Goal: Task Accomplishment & Management: Manage account settings

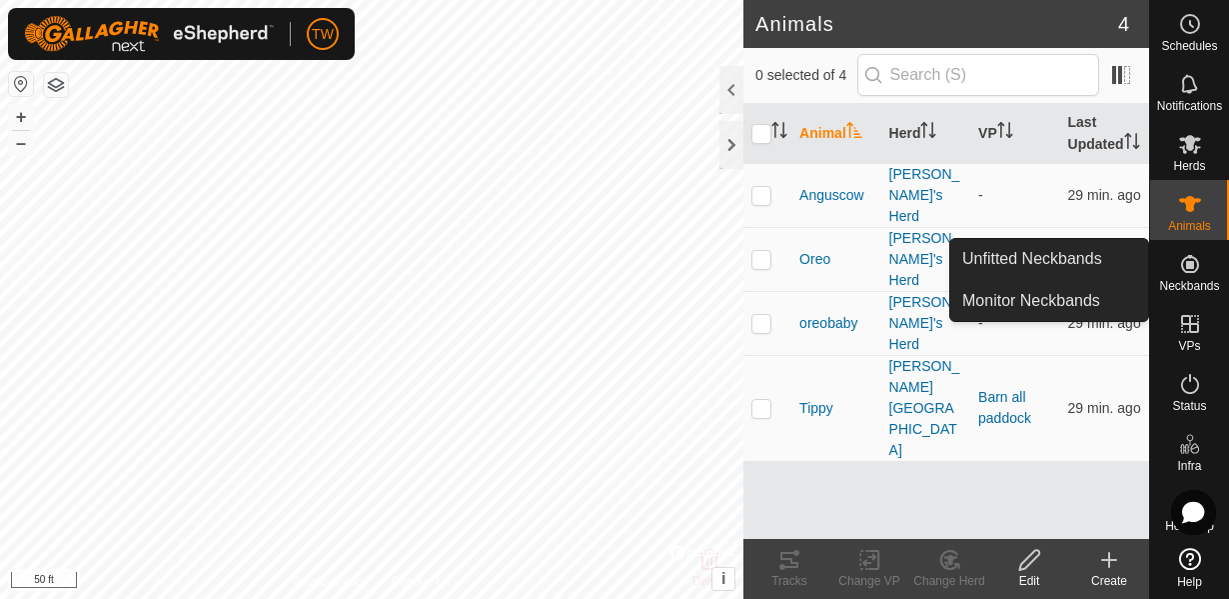
click at [1192, 266] on icon at bounding box center [1190, 264] width 18 height 18
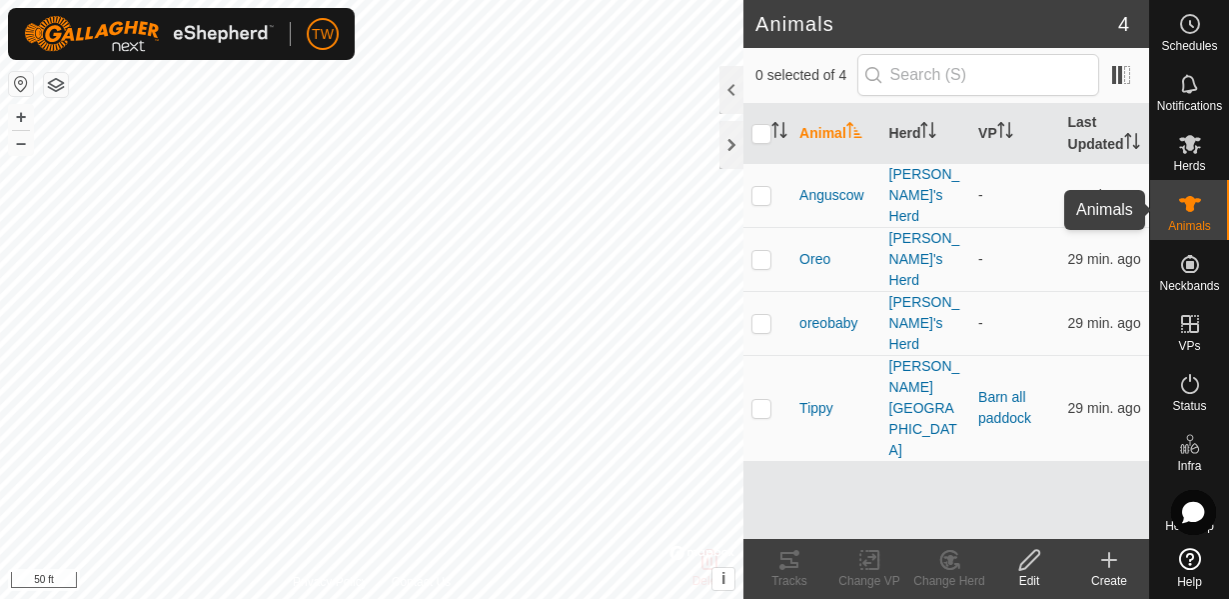
click at [1183, 208] on icon at bounding box center [1190, 204] width 24 height 24
click at [813, 398] on span "Tippy" at bounding box center [816, 408] width 34 height 21
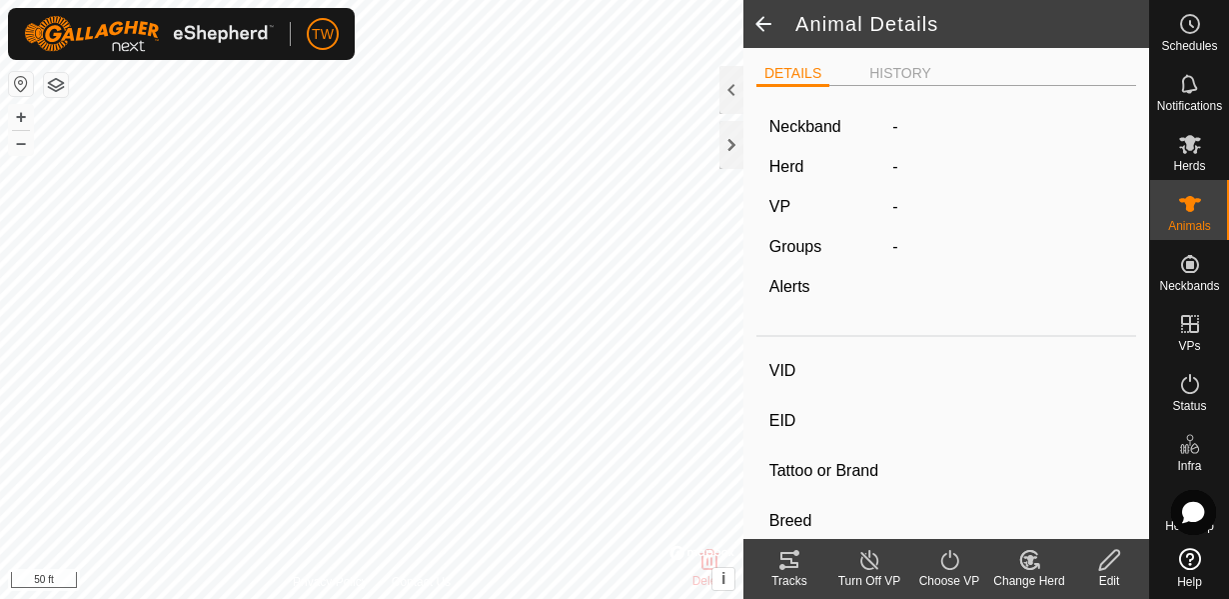
type input "Tippy"
type input "-"
type input "Tippy"
type input "-"
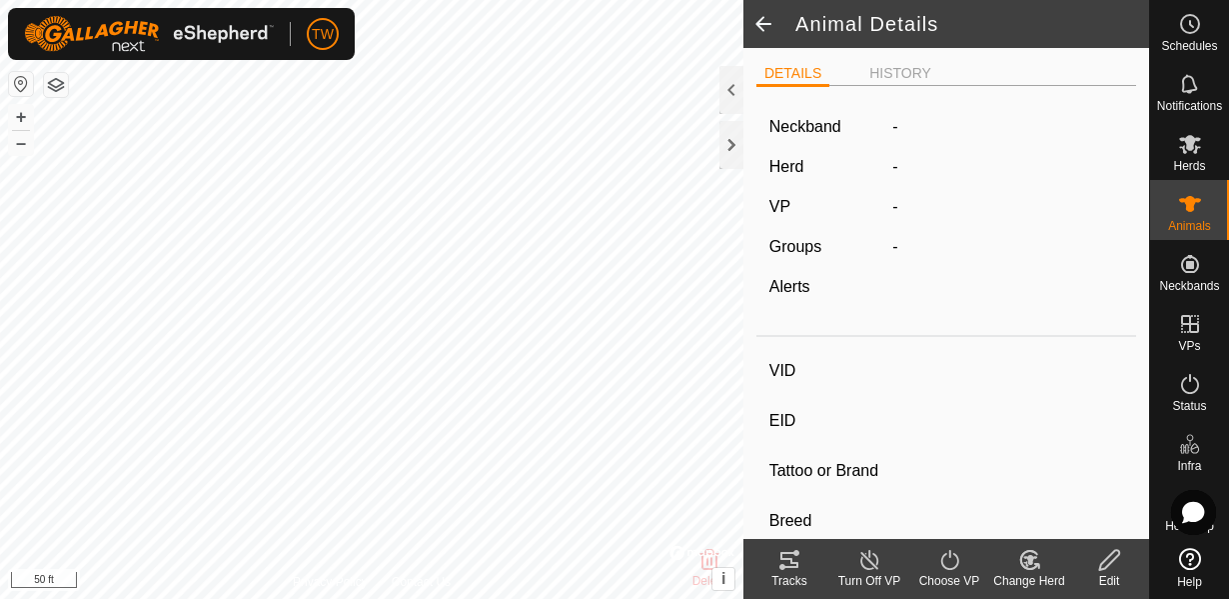
type input "Dry"
type input "500 kg"
type input "-"
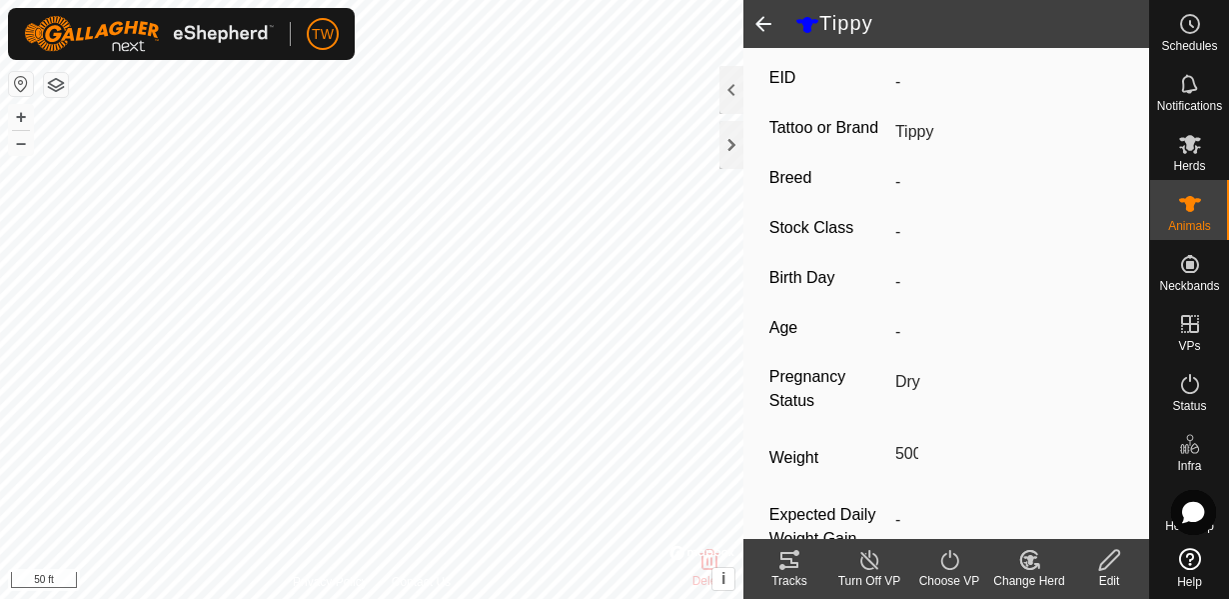
scroll to position [401, 0]
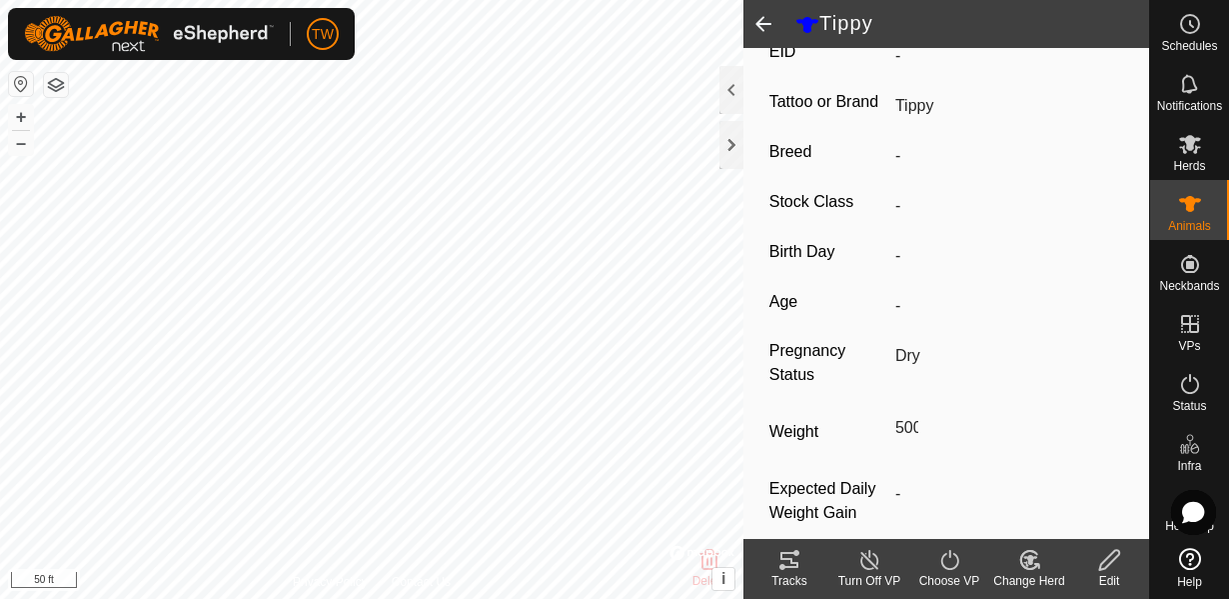
click at [875, 566] on line at bounding box center [869, 561] width 16 height 16
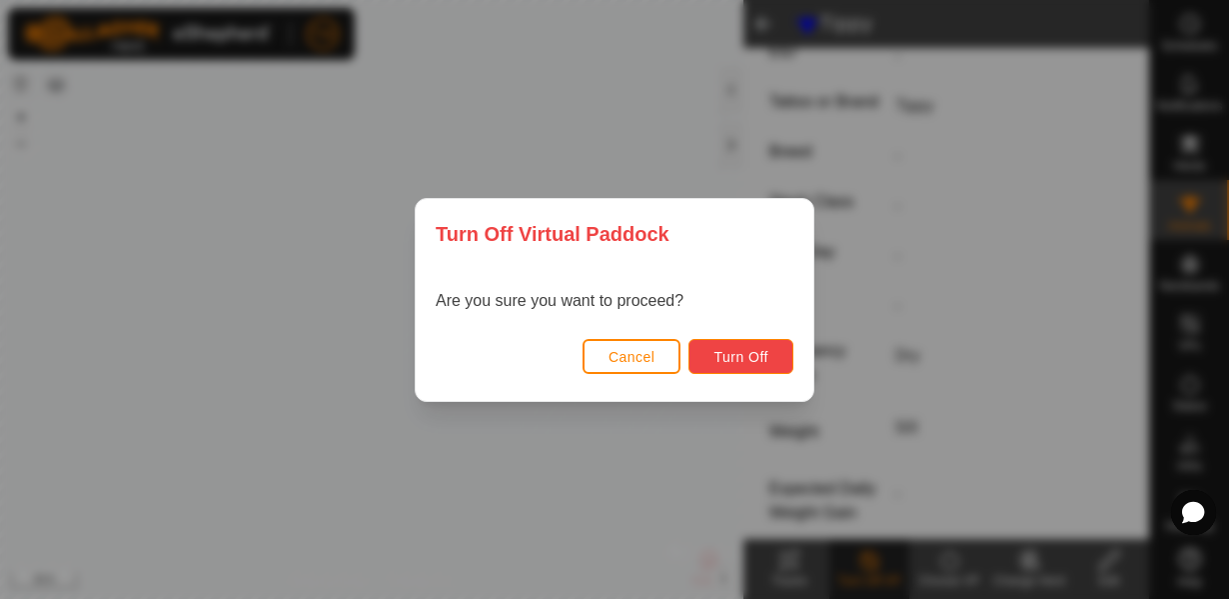
click at [738, 356] on span "Turn Off" at bounding box center [741, 357] width 55 height 16
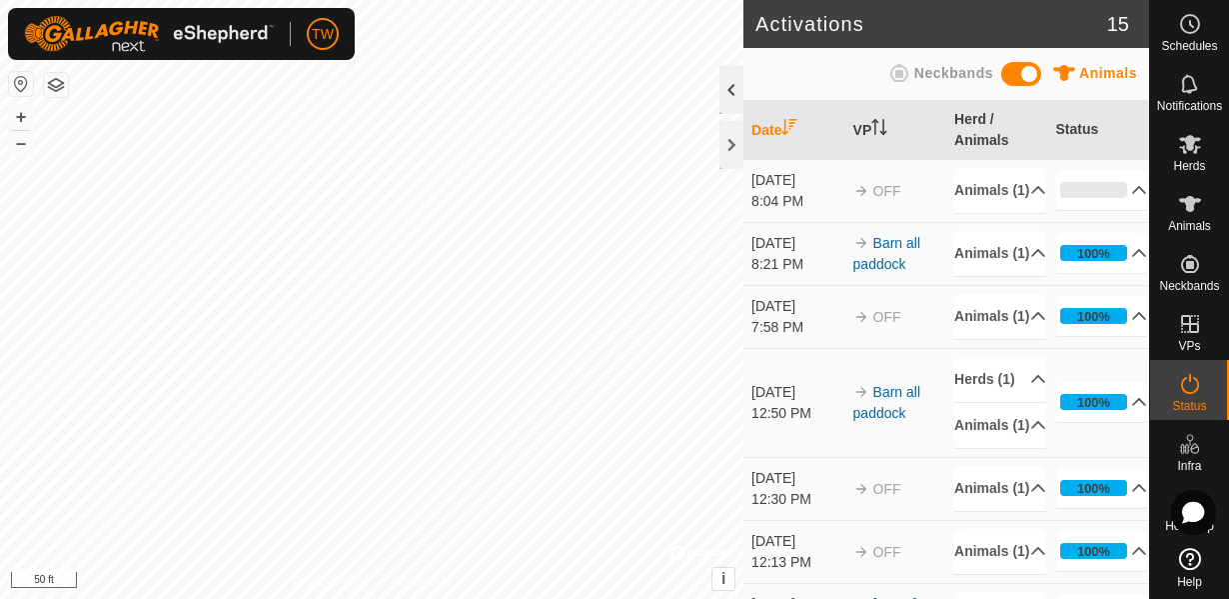
click at [729, 93] on div at bounding box center [732, 90] width 24 height 48
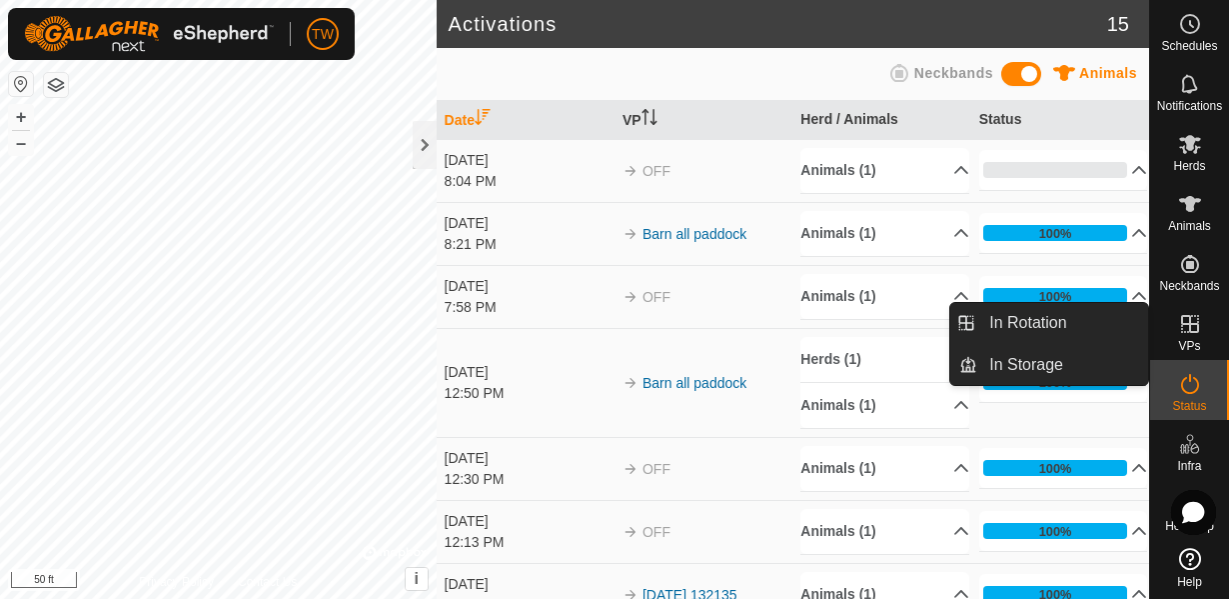
click at [1189, 330] on icon at bounding box center [1190, 324] width 18 height 18
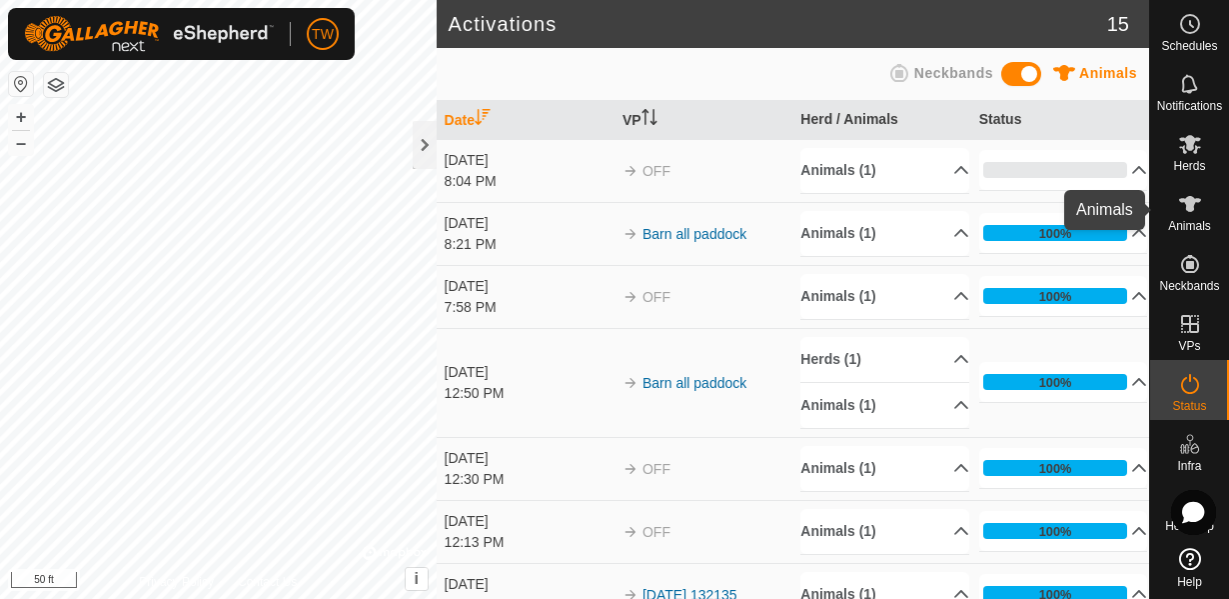
click at [1191, 208] on icon at bounding box center [1190, 204] width 22 height 16
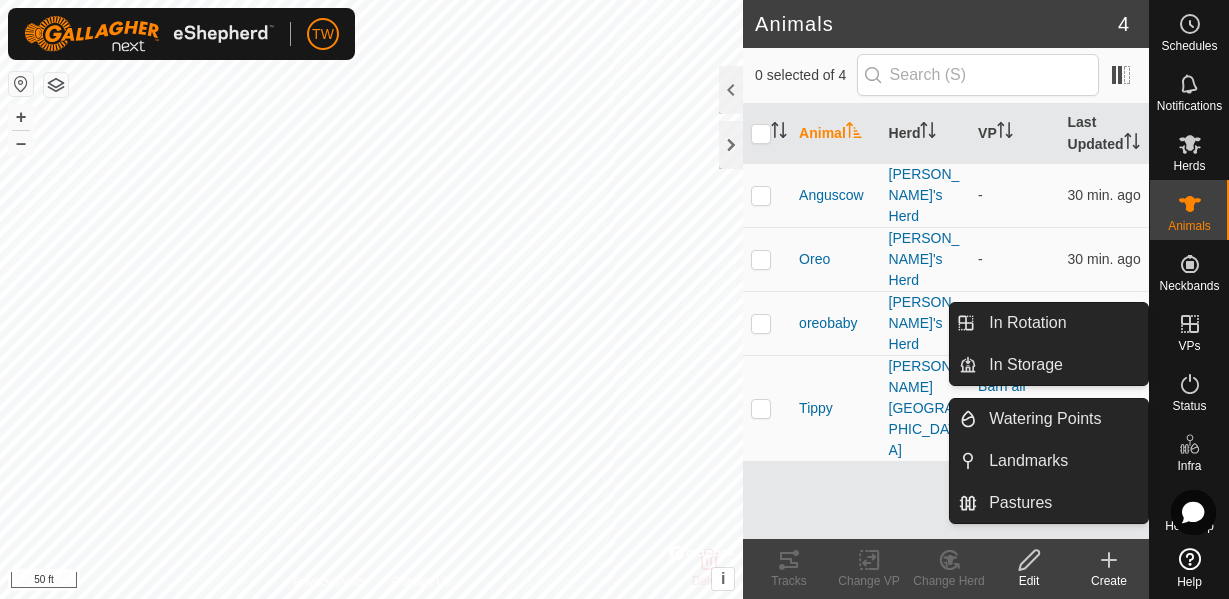
click at [1192, 333] on icon at bounding box center [1190, 324] width 24 height 24
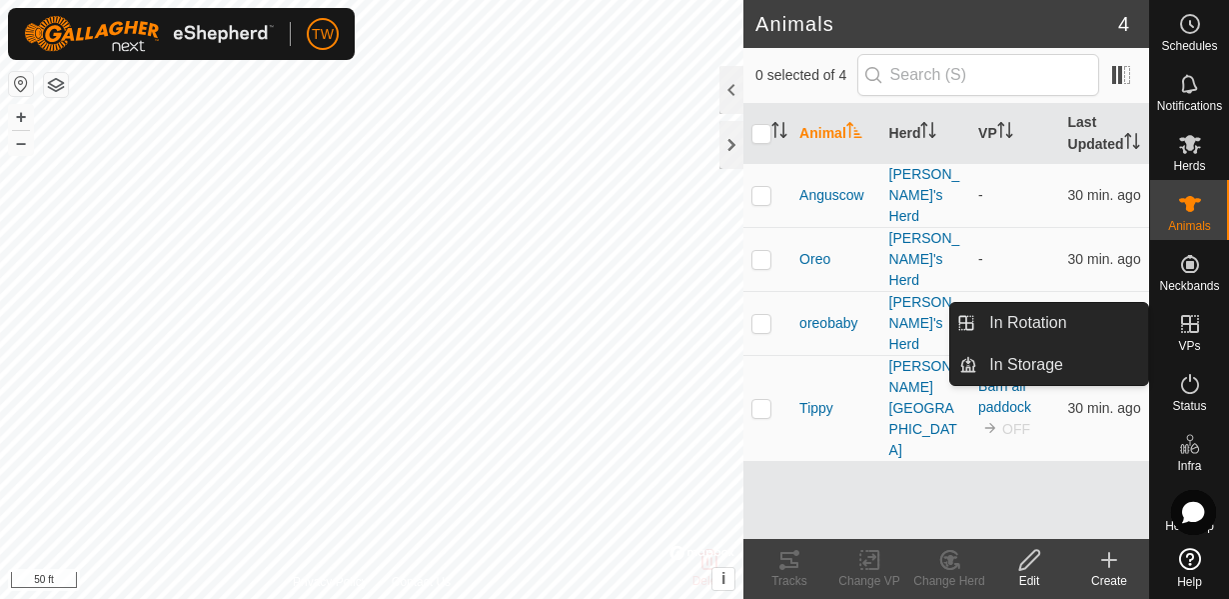
click at [1198, 322] on icon at bounding box center [1190, 324] width 18 height 18
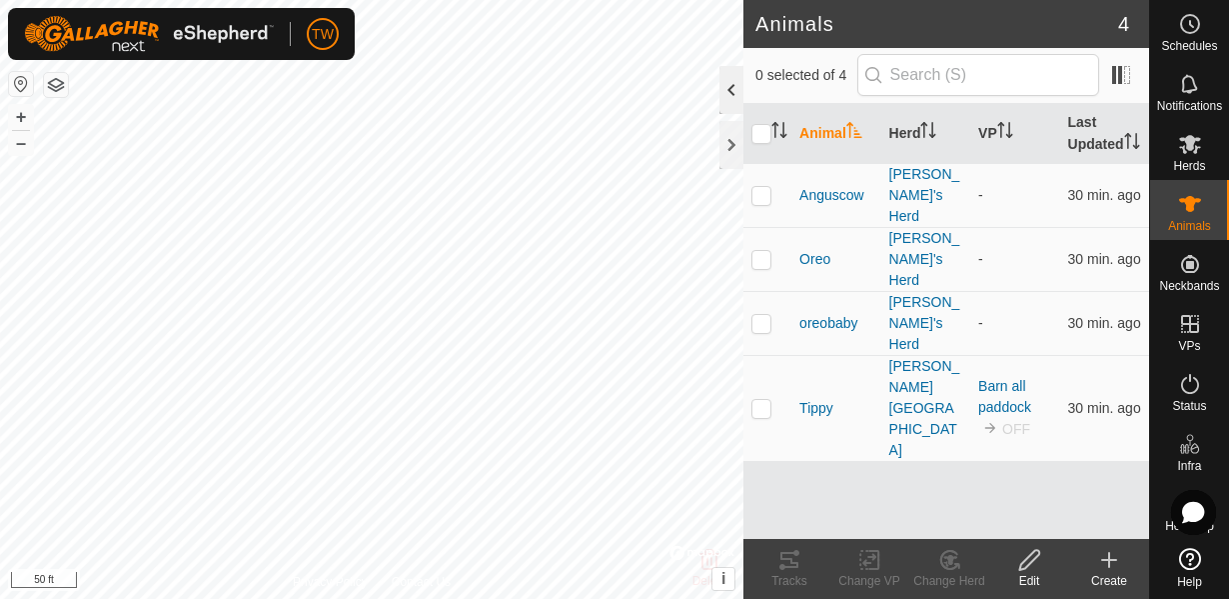
click at [736, 91] on div at bounding box center [732, 90] width 24 height 48
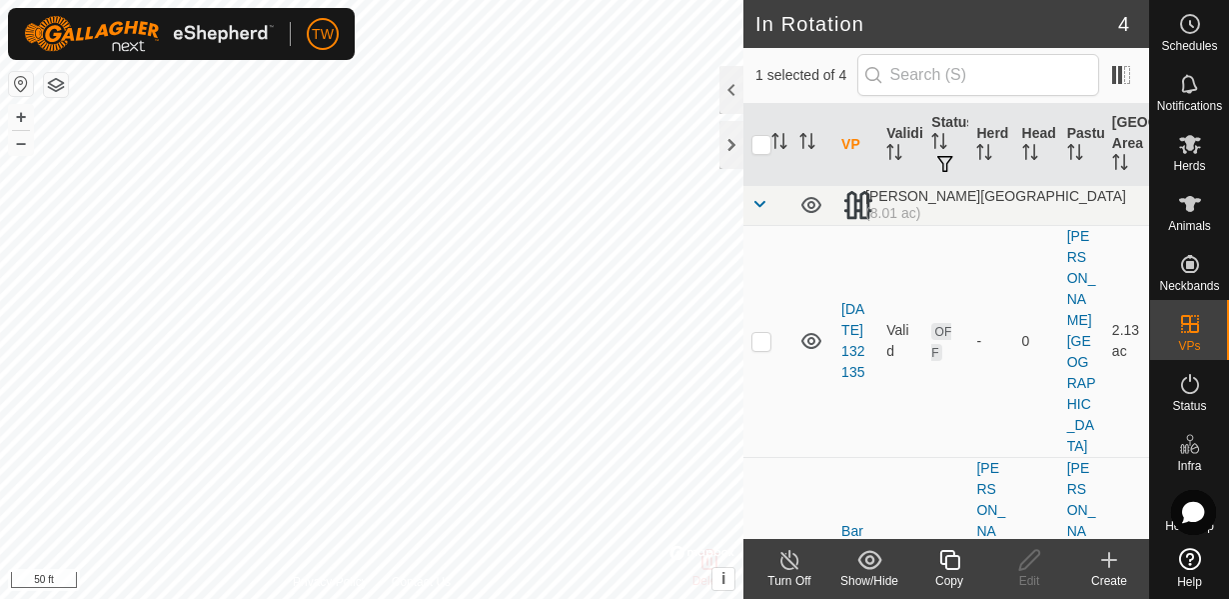
click at [790, 566] on icon at bounding box center [790, 560] width 25 height 24
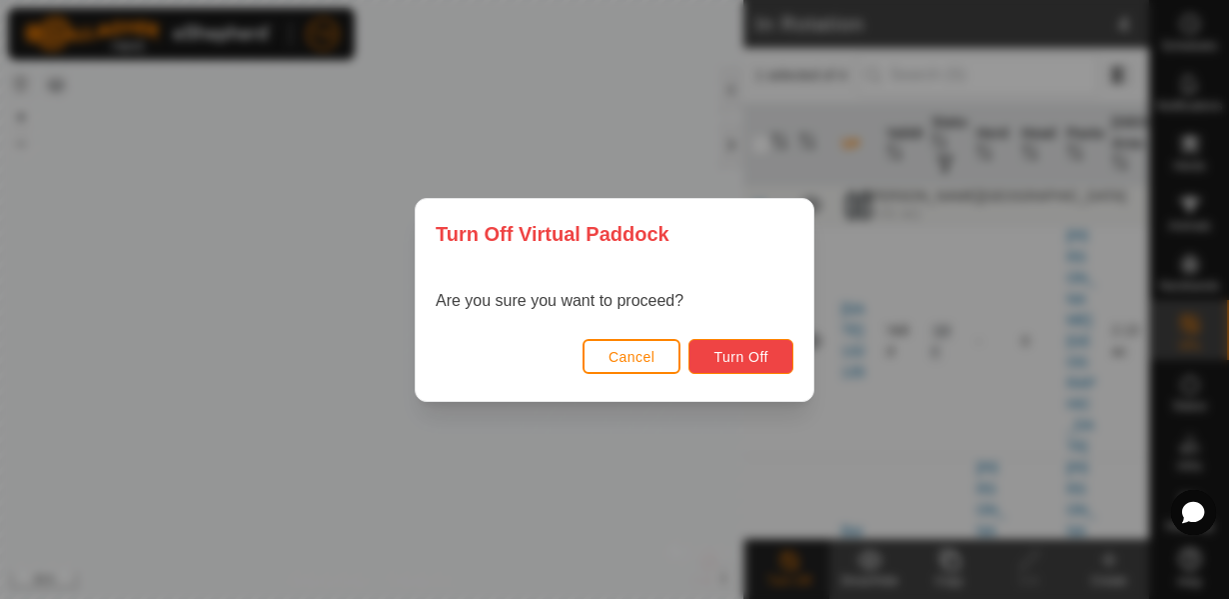
click at [745, 366] on button "Turn Off" at bounding box center [741, 356] width 105 height 35
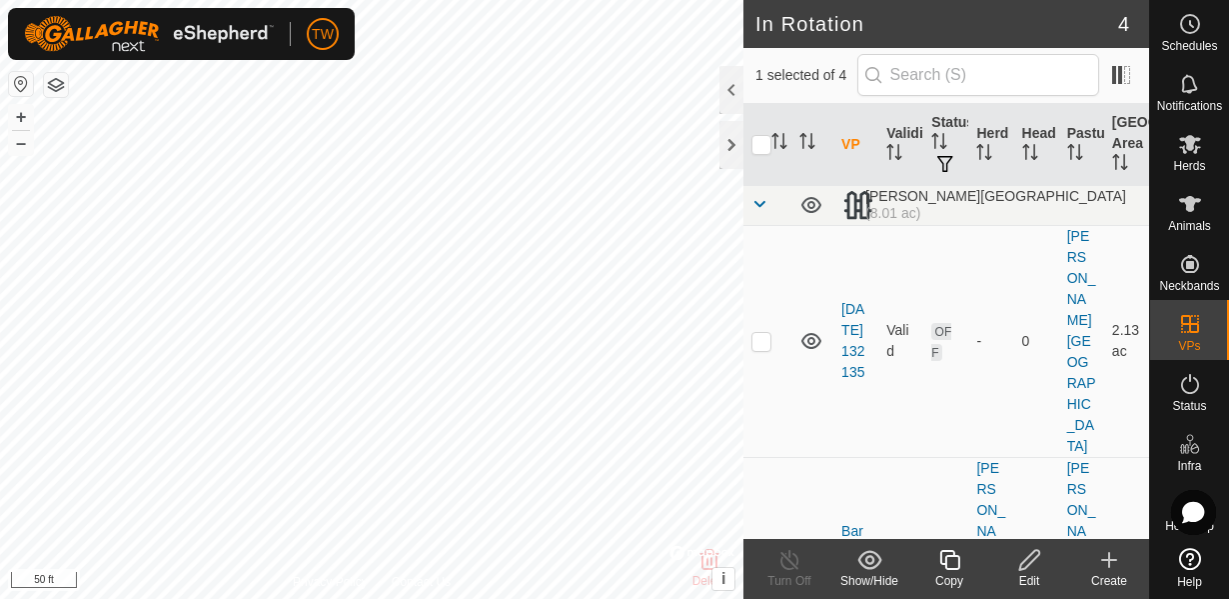
checkbox input "true"
checkbox input "false"
checkbox input "true"
click at [1025, 564] on icon at bounding box center [1029, 560] width 25 height 24
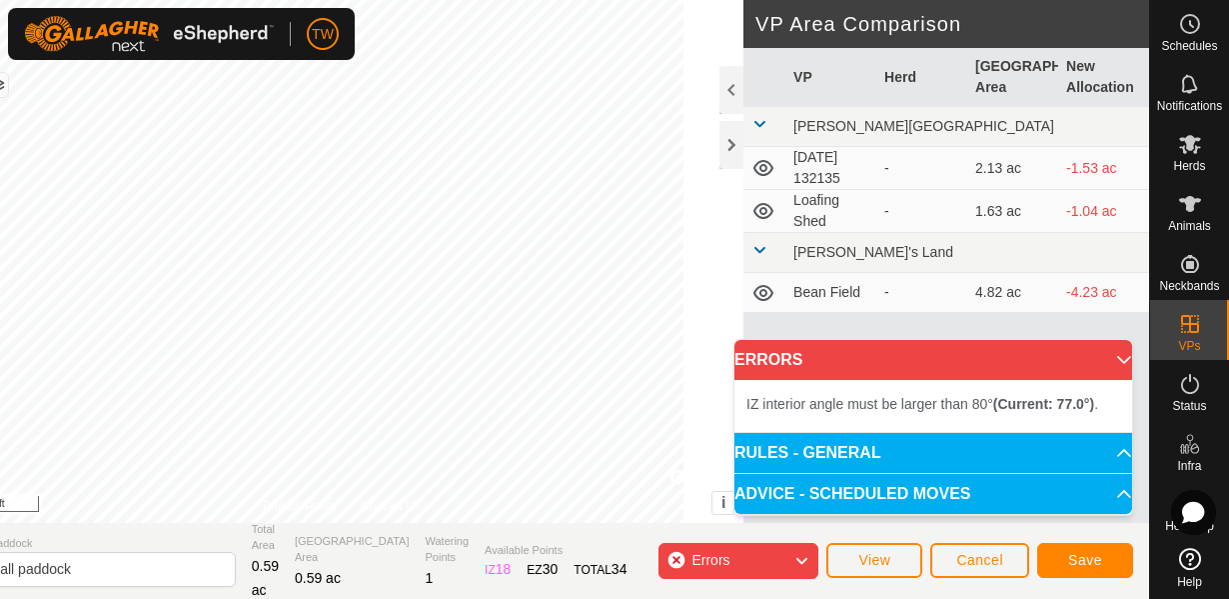
click at [343, 135] on div "IZ interior angle must be larger than 80° (Current: 77.0°) . + – ⇧ i © Mapbox ,…" at bounding box center [341, 261] width 803 height 523
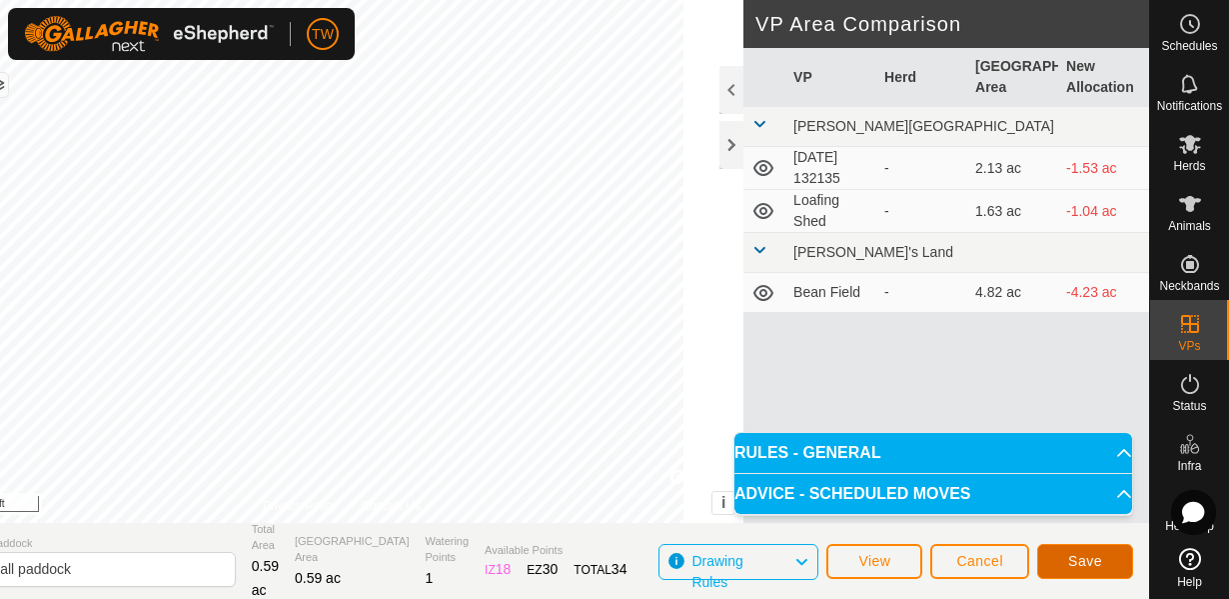
click at [1066, 564] on button "Save" at bounding box center [1085, 561] width 96 height 35
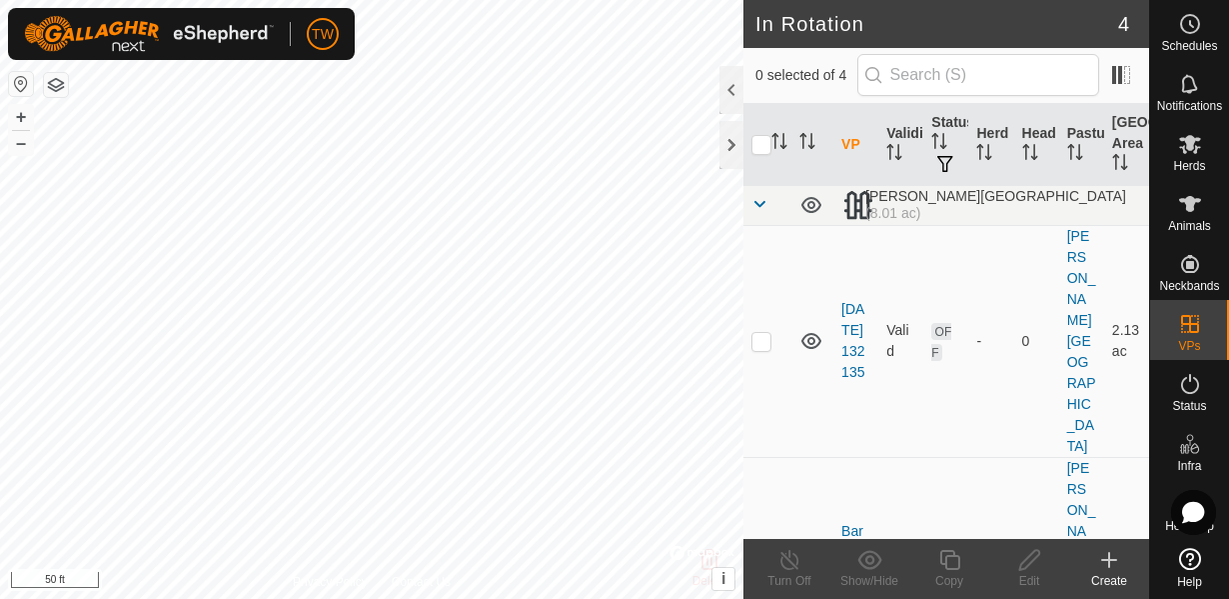
checkbox input "true"
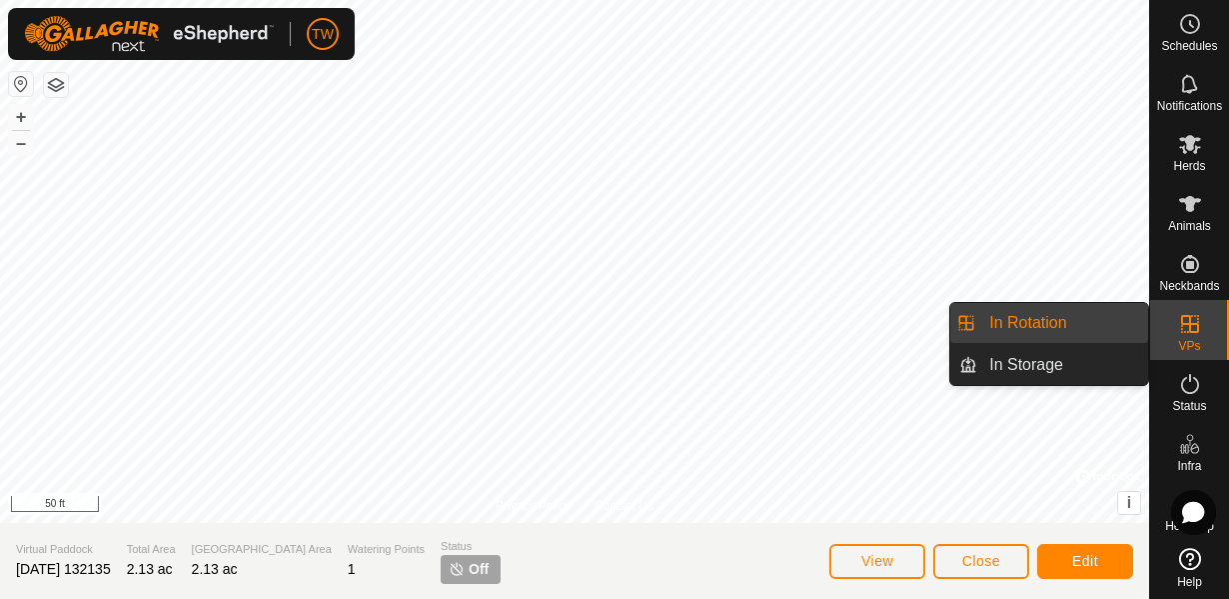
click at [1193, 334] on icon at bounding box center [1190, 324] width 24 height 24
click at [1190, 334] on icon at bounding box center [1190, 324] width 24 height 24
click at [1186, 329] on icon at bounding box center [1190, 324] width 24 height 24
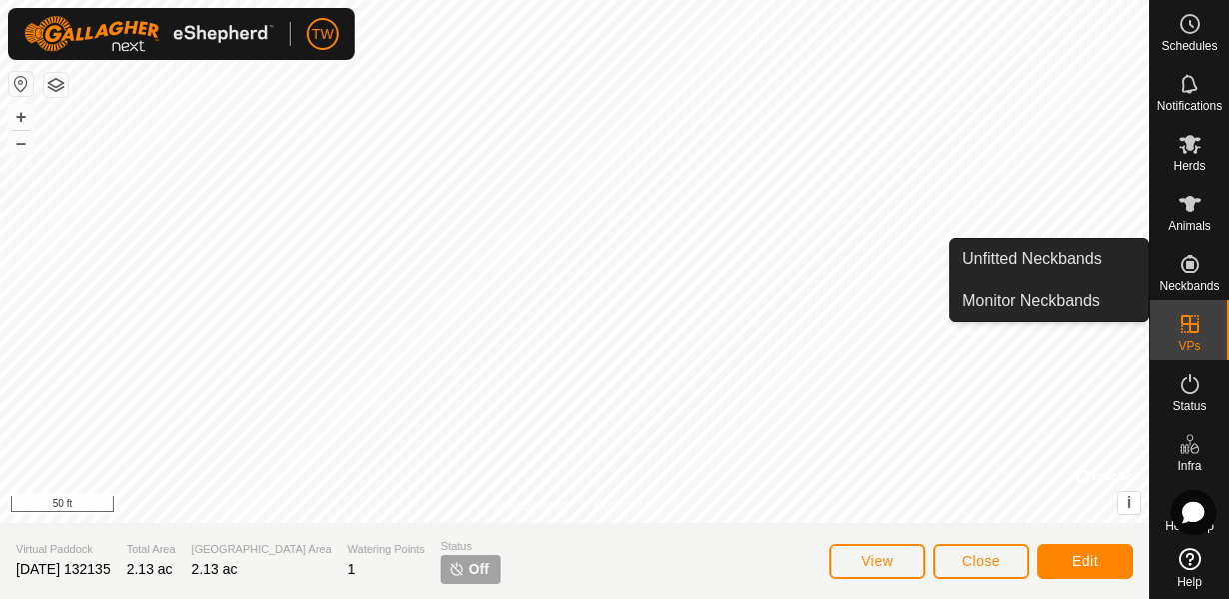
click at [1192, 271] on icon at bounding box center [1190, 264] width 18 height 18
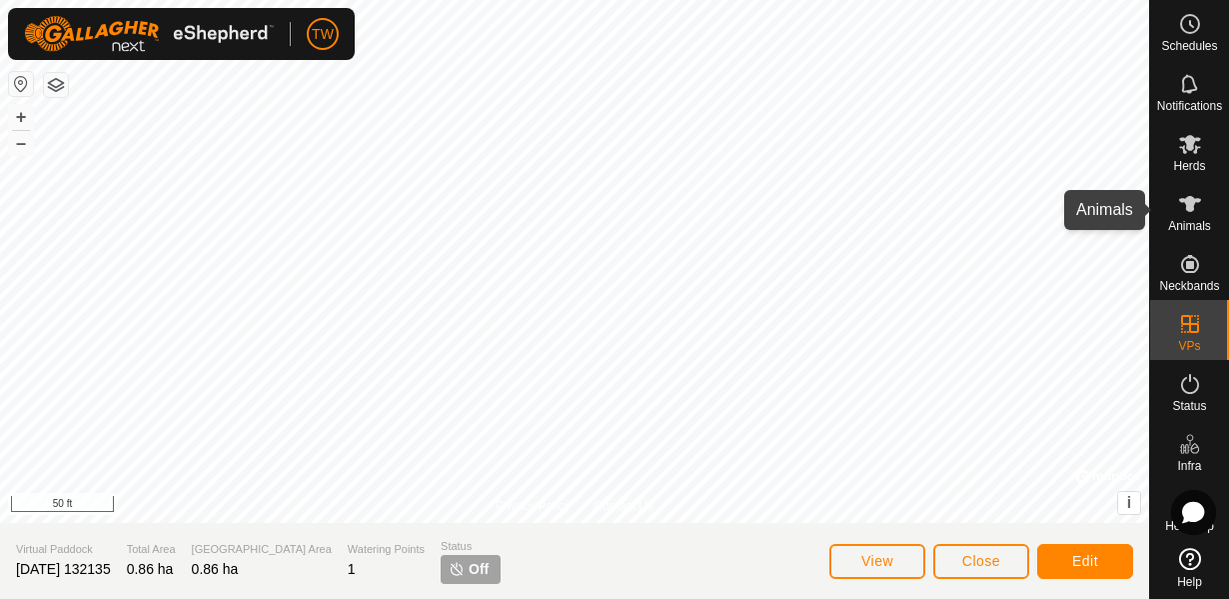
click at [1186, 206] on icon at bounding box center [1190, 204] width 22 height 16
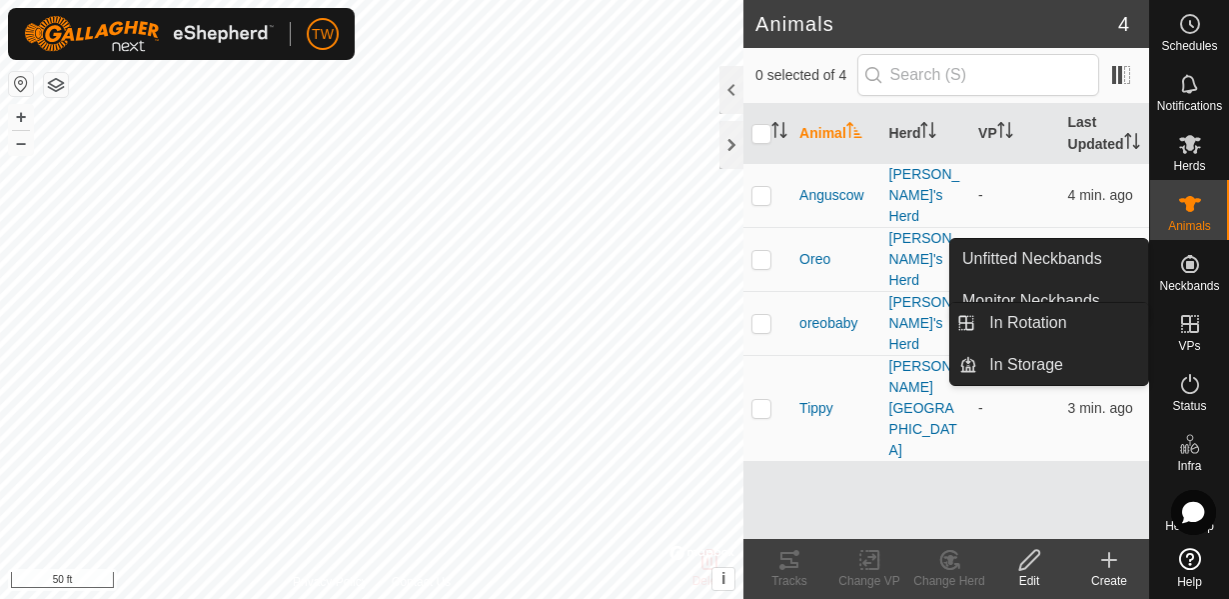
click at [1188, 324] on icon at bounding box center [1190, 324] width 18 height 18
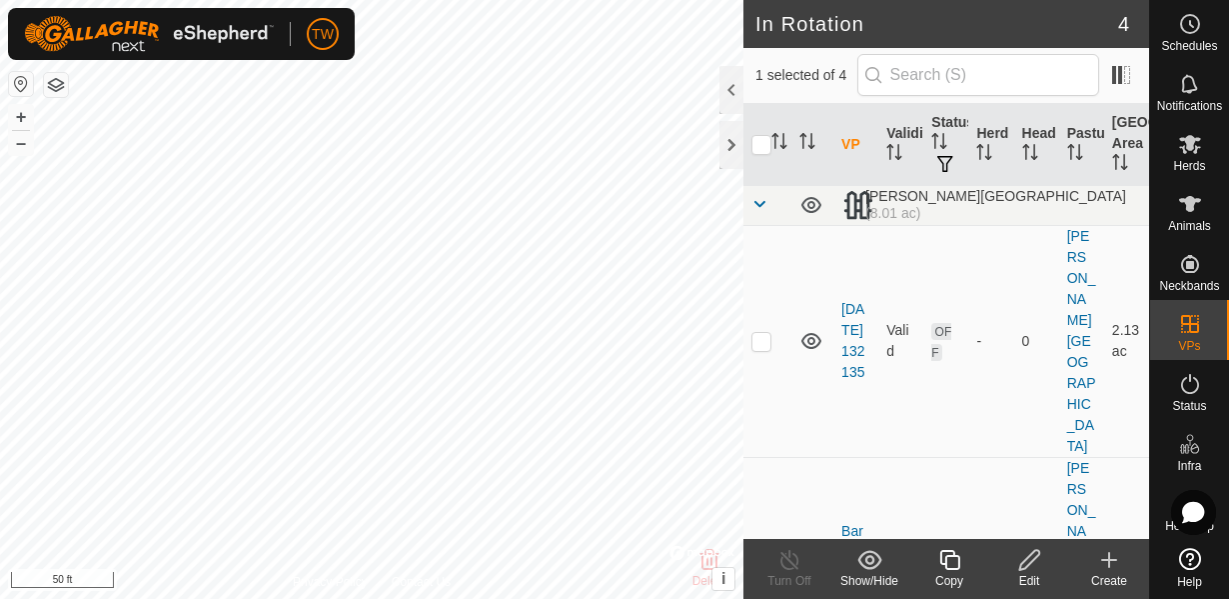
click at [1024, 561] on icon at bounding box center [1029, 560] width 25 height 24
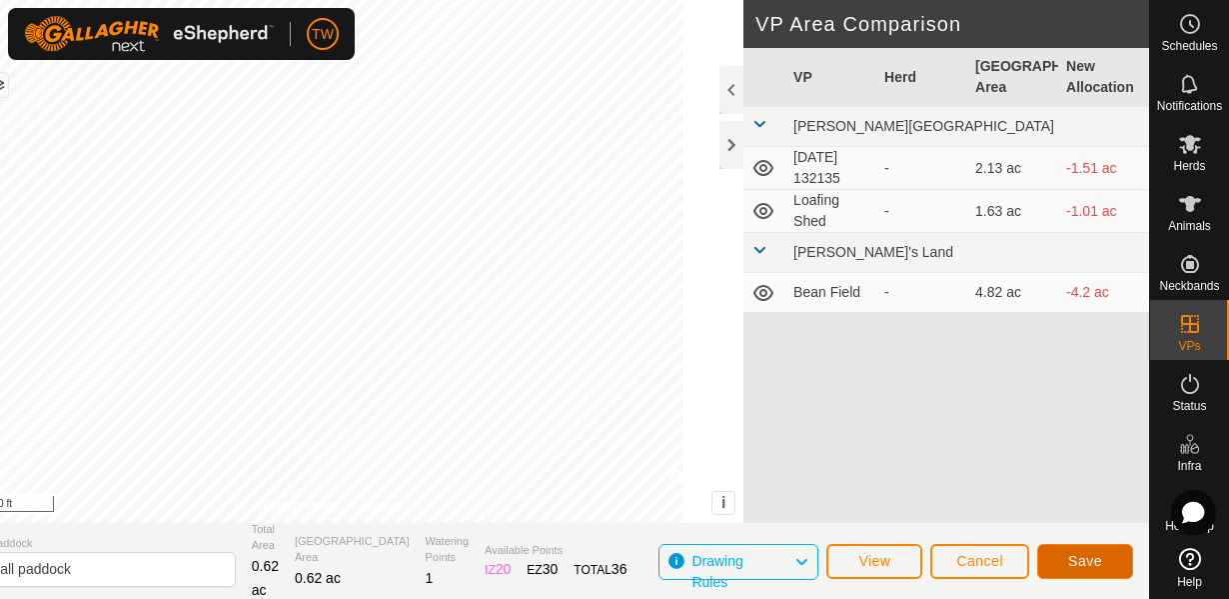
click at [1097, 564] on span "Save" at bounding box center [1085, 561] width 34 height 16
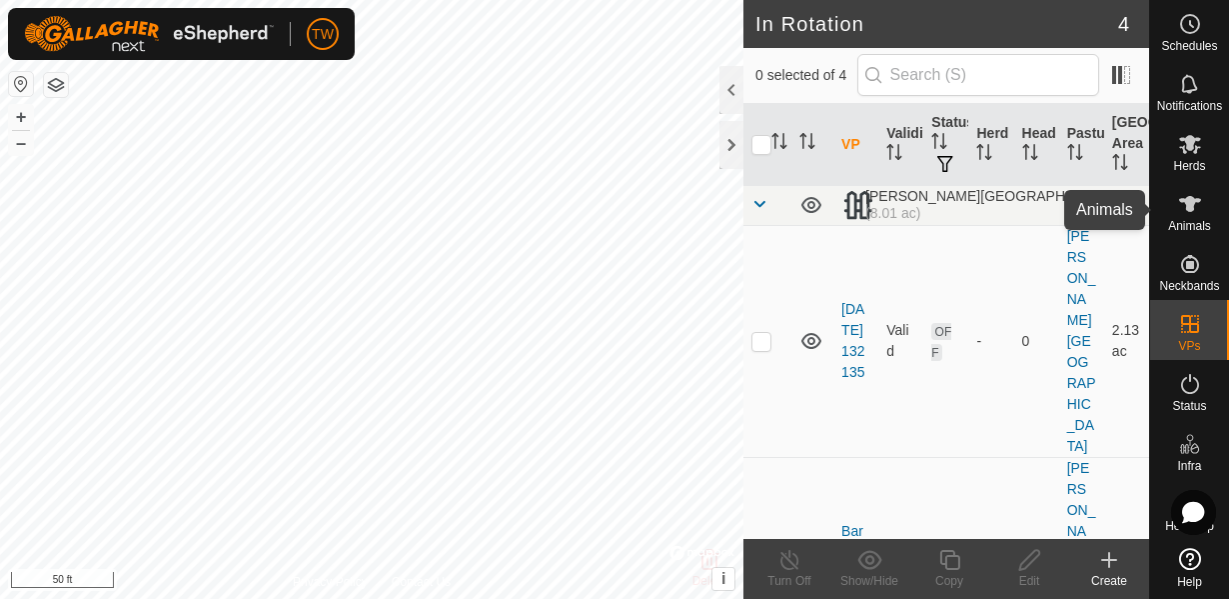
click at [1191, 211] on icon at bounding box center [1190, 204] width 22 height 16
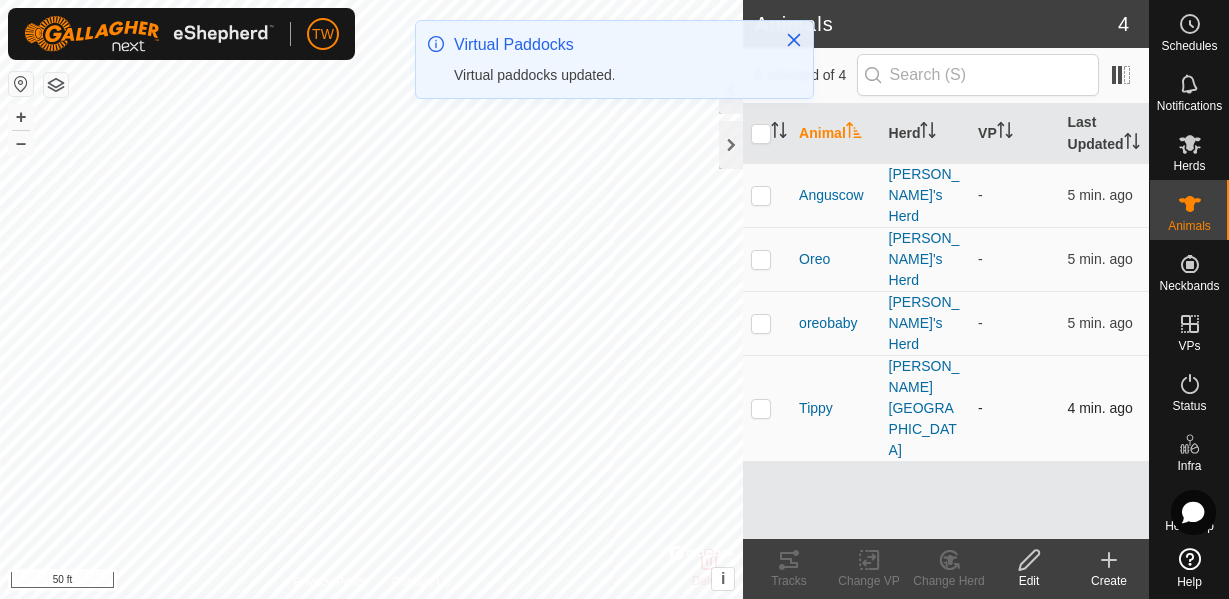
click at [761, 400] on p-checkbox at bounding box center [762, 408] width 20 height 16
checkbox input "true"
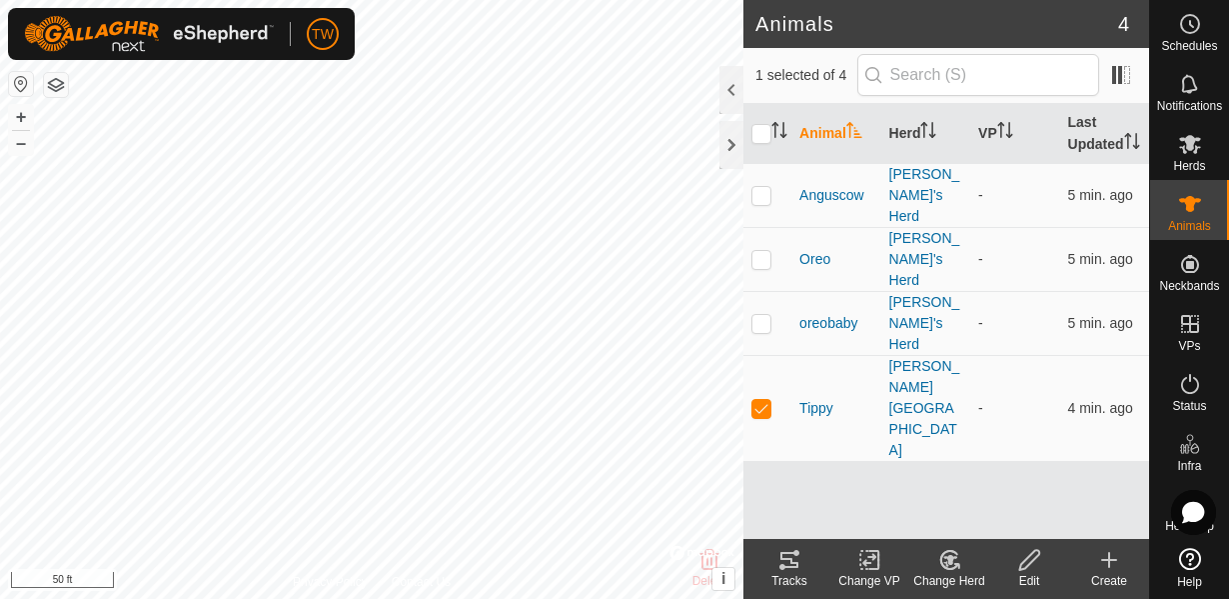
click at [866, 559] on icon at bounding box center [869, 560] width 25 height 24
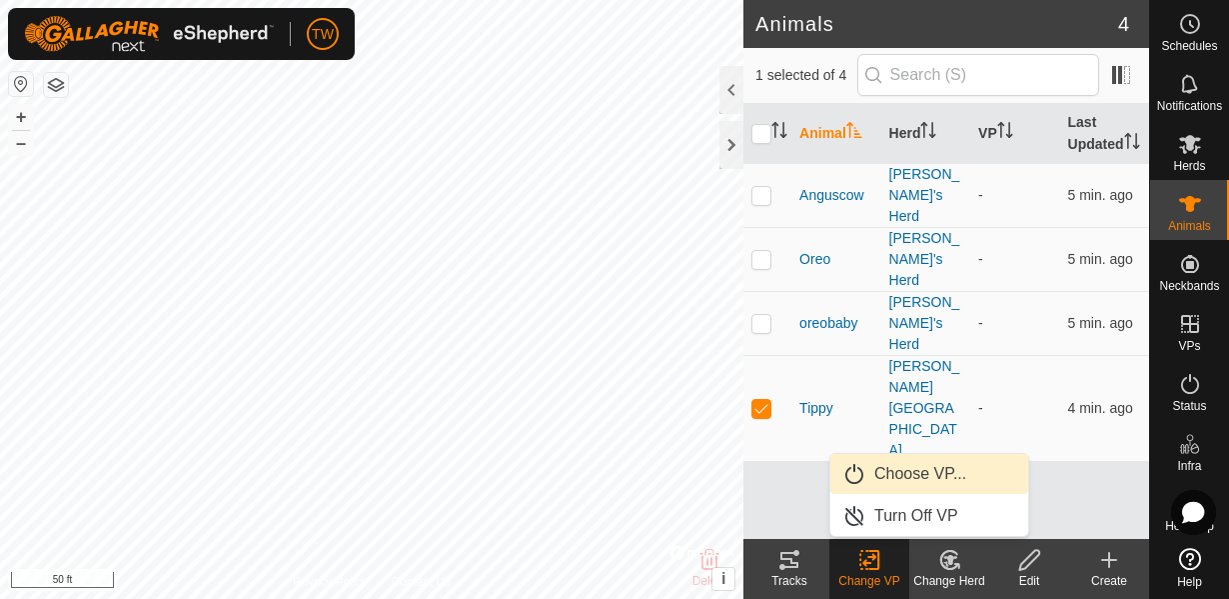
click at [904, 475] on link "Choose VP..." at bounding box center [929, 474] width 198 height 40
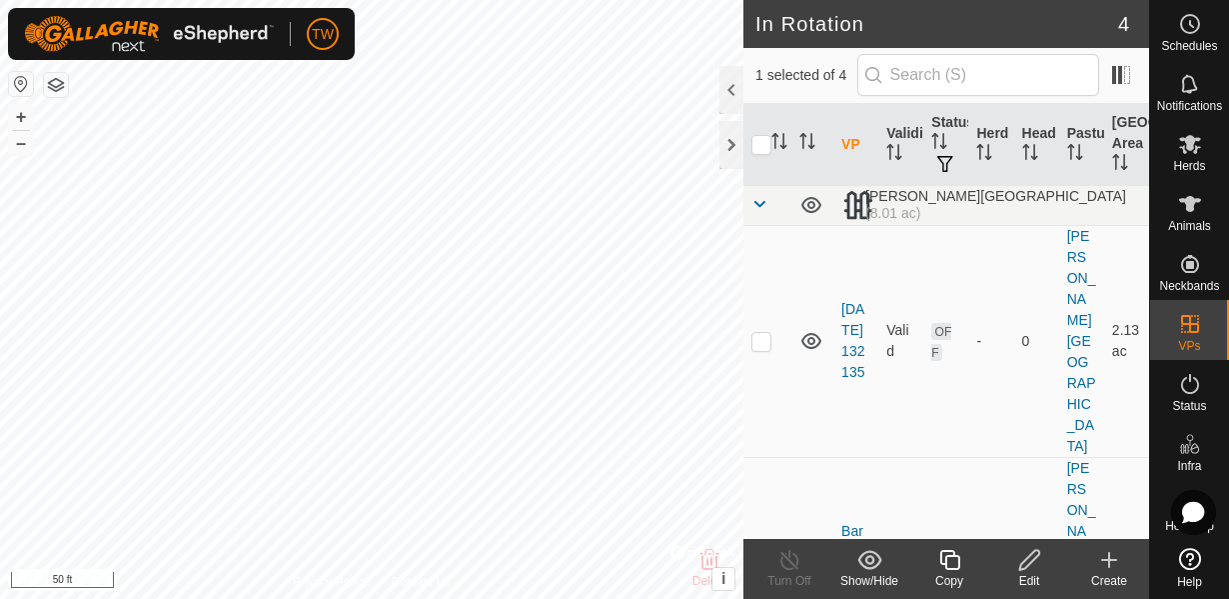
click at [1032, 566] on icon at bounding box center [1029, 560] width 25 height 24
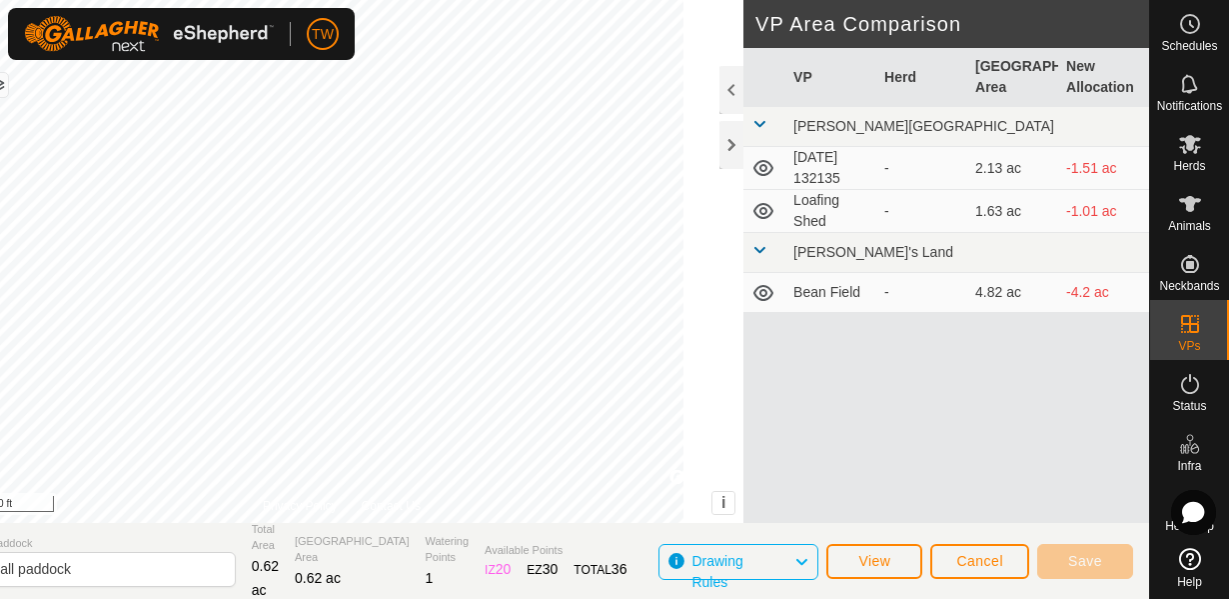
click at [134, 528] on div "DRAW IZ EZ Delete Privacy Policy Contact Us + – ⇧ i © Mapbox , © OpenStreetMap …" at bounding box center [544, 299] width 1209 height 599
click at [1089, 556] on span "Save" at bounding box center [1085, 561] width 34 height 16
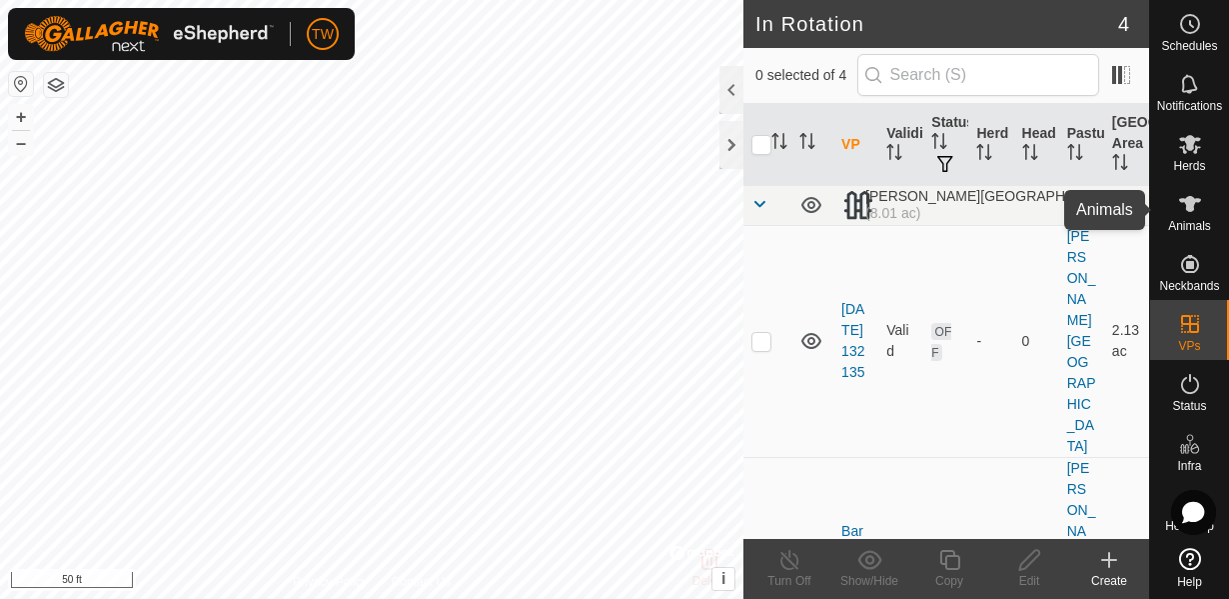
click at [1195, 213] on icon at bounding box center [1190, 204] width 24 height 24
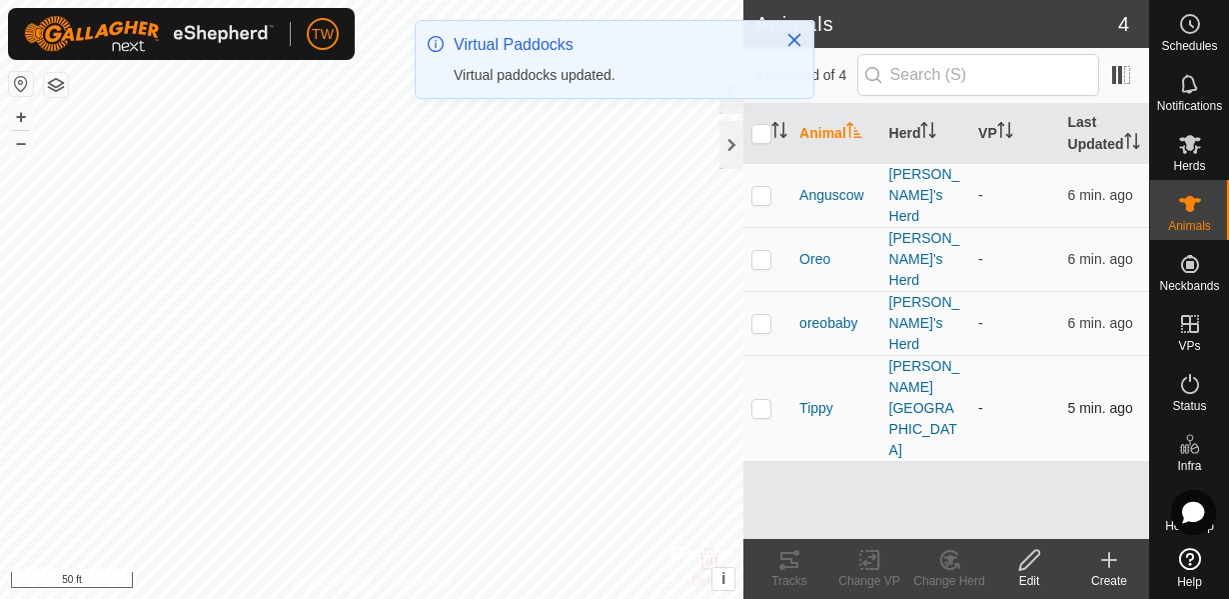
click at [760, 400] on p-checkbox at bounding box center [762, 408] width 20 height 16
checkbox input "true"
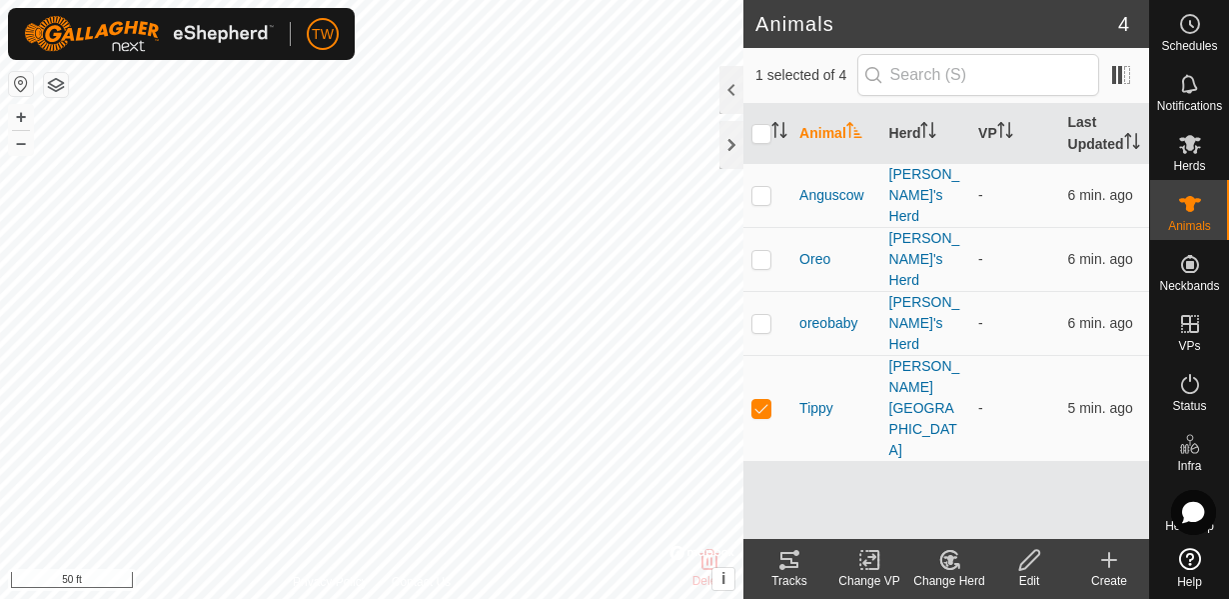
click at [869, 563] on icon at bounding box center [869, 560] width 14 height 13
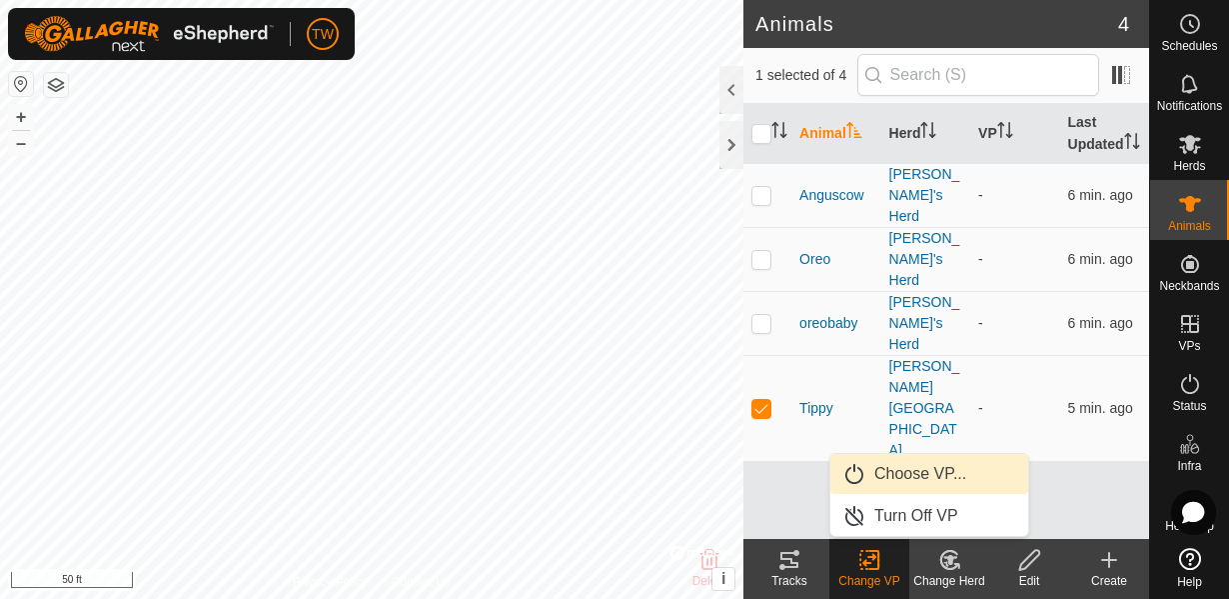
click at [915, 472] on link "Choose VP..." at bounding box center [929, 474] width 198 height 40
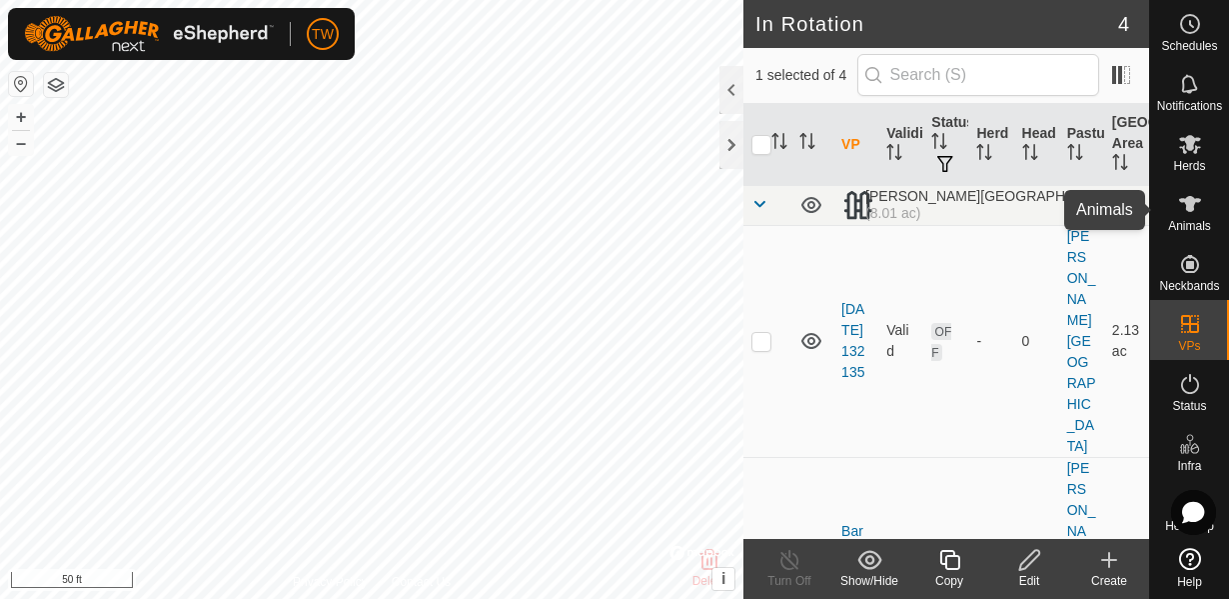
click at [1189, 211] on icon at bounding box center [1190, 204] width 22 height 16
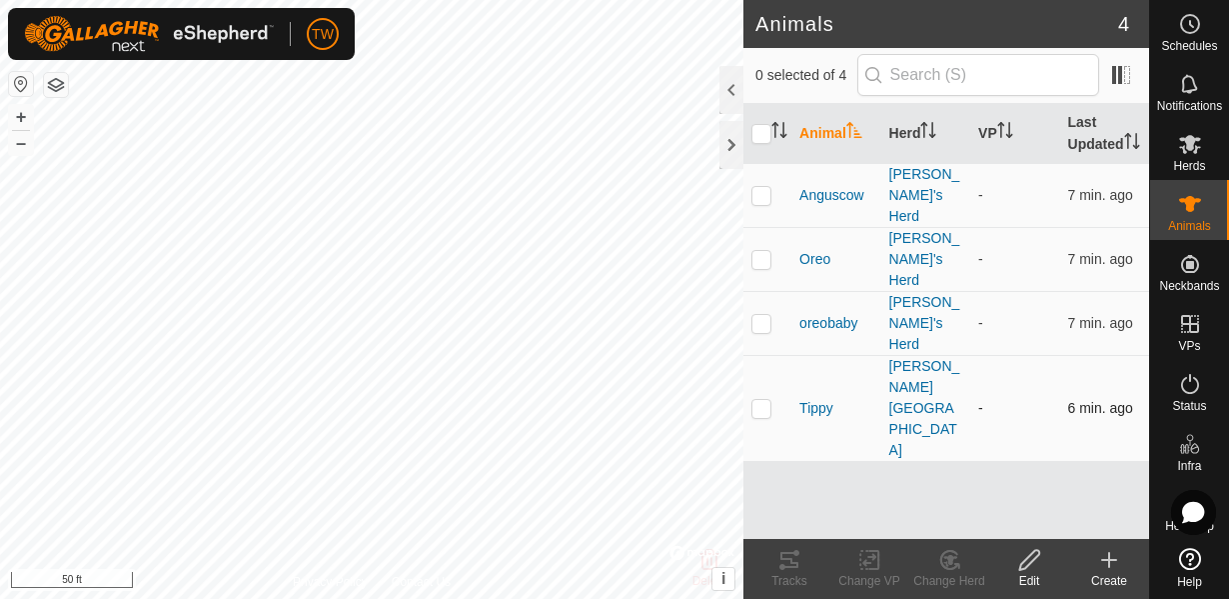
click at [760, 400] on p-checkbox at bounding box center [762, 408] width 20 height 16
checkbox input "true"
click at [866, 559] on icon at bounding box center [869, 560] width 25 height 24
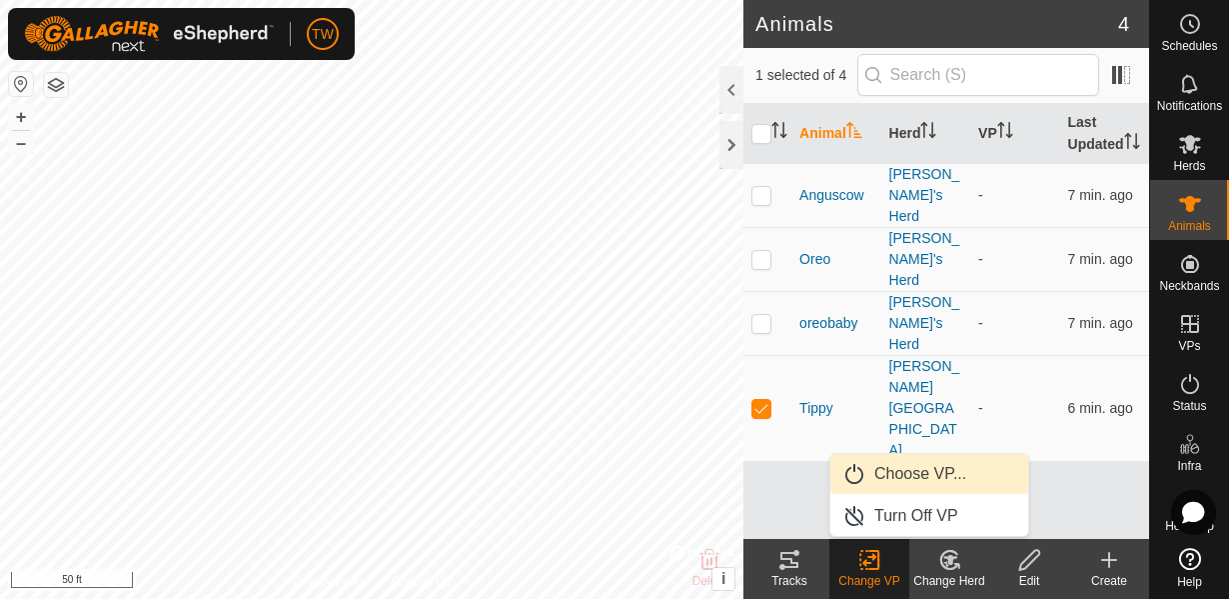
click at [898, 475] on link "Choose VP..." at bounding box center [929, 474] width 198 height 40
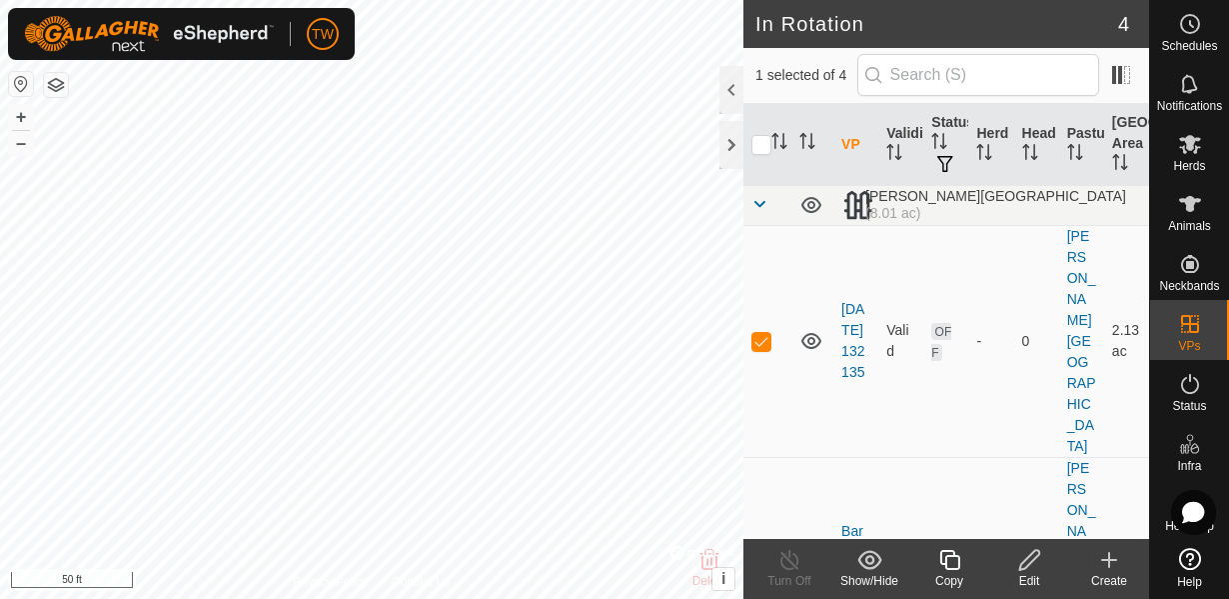
checkbox input "false"
checkbox input "true"
checkbox input "false"
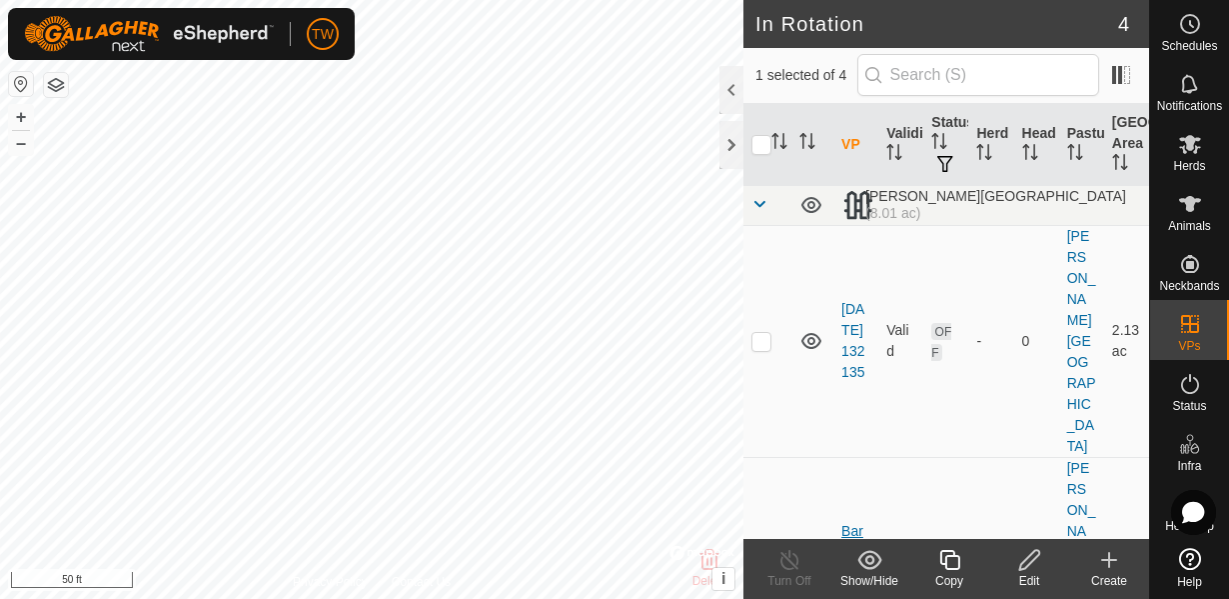
click at [860, 523] on link "Barn all paddock" at bounding box center [854, 573] width 26 height 100
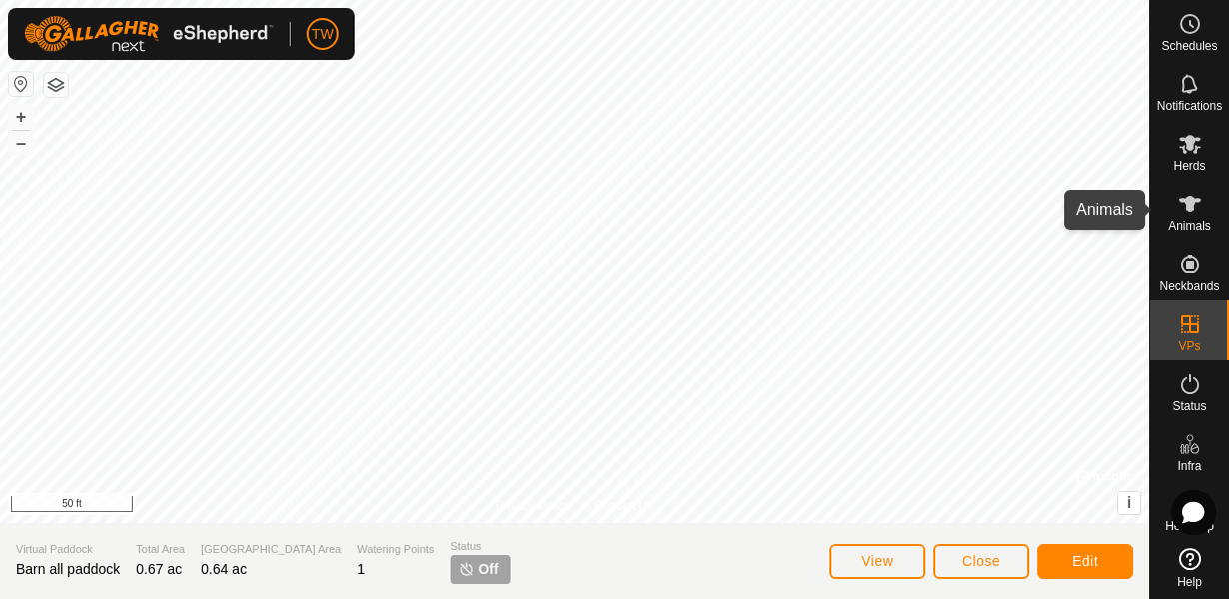
click at [1197, 214] on icon at bounding box center [1190, 204] width 24 height 24
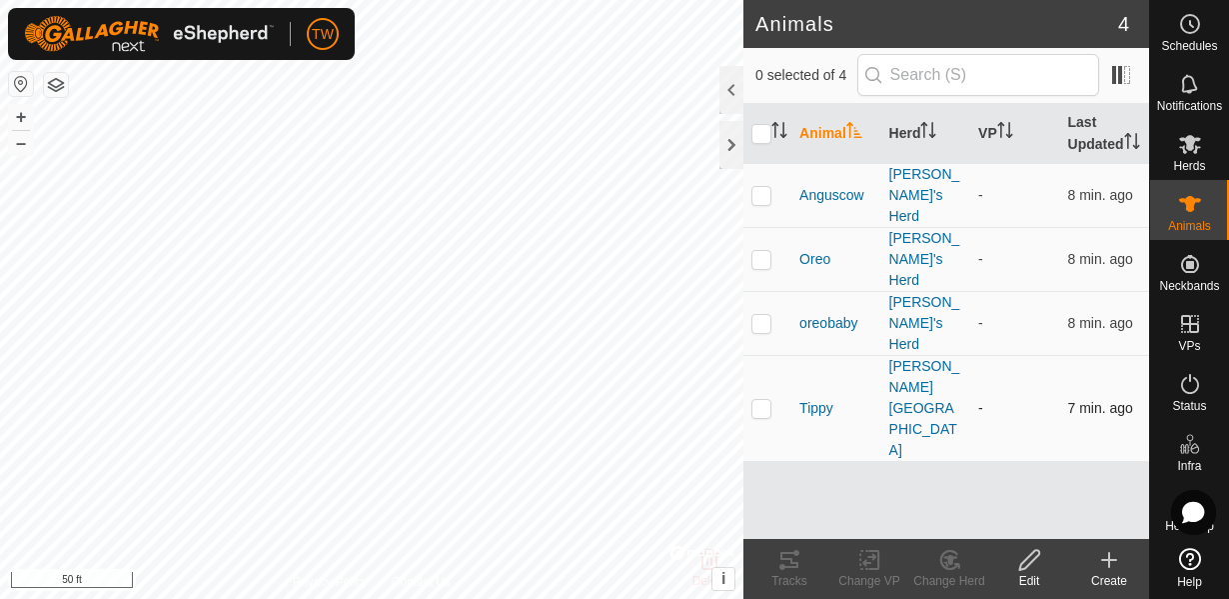
click at [771, 400] on p-checkbox at bounding box center [762, 408] width 20 height 16
checkbox input "true"
click at [875, 559] on icon at bounding box center [869, 560] width 25 height 24
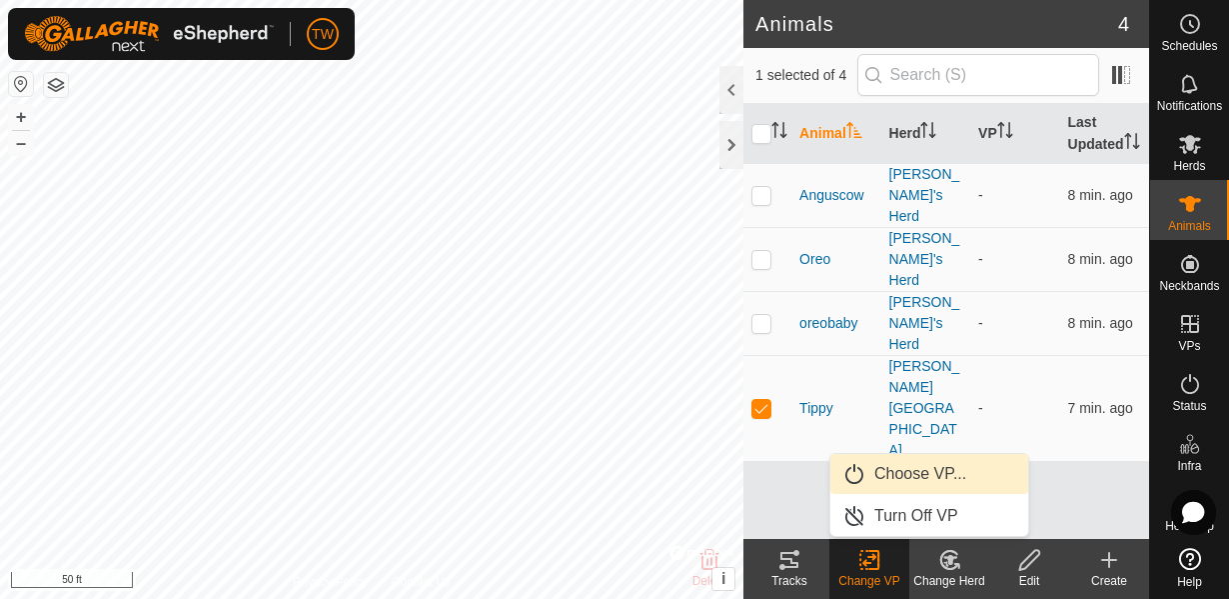
click at [919, 474] on link "Choose VP..." at bounding box center [929, 474] width 198 height 40
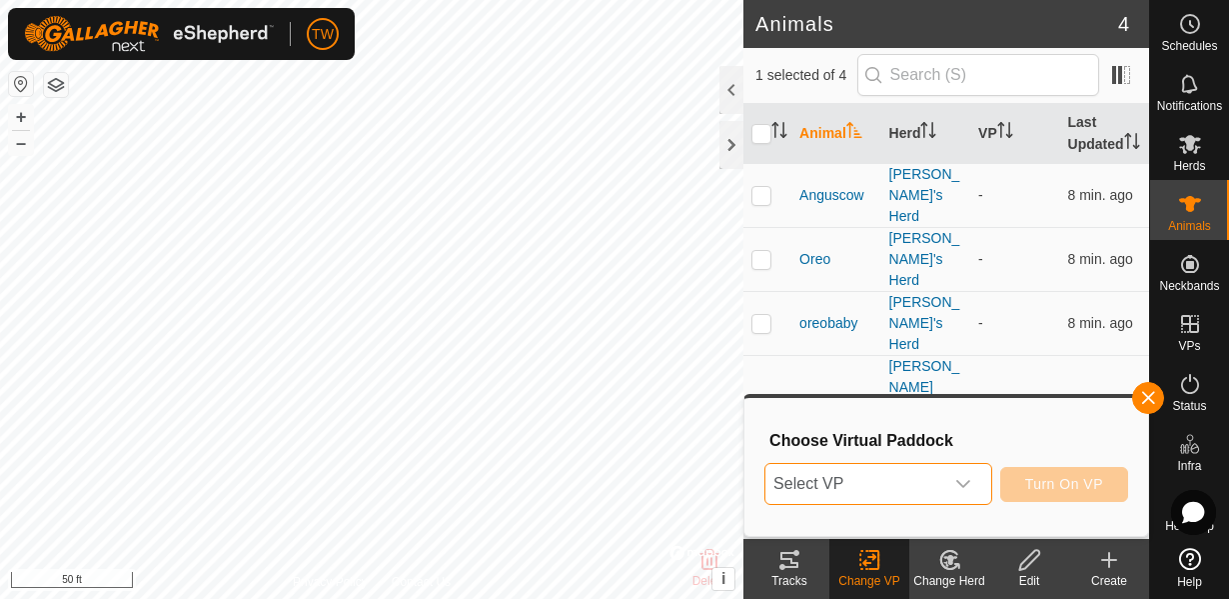
click at [874, 487] on span "Select VP" at bounding box center [855, 484] width 178 height 40
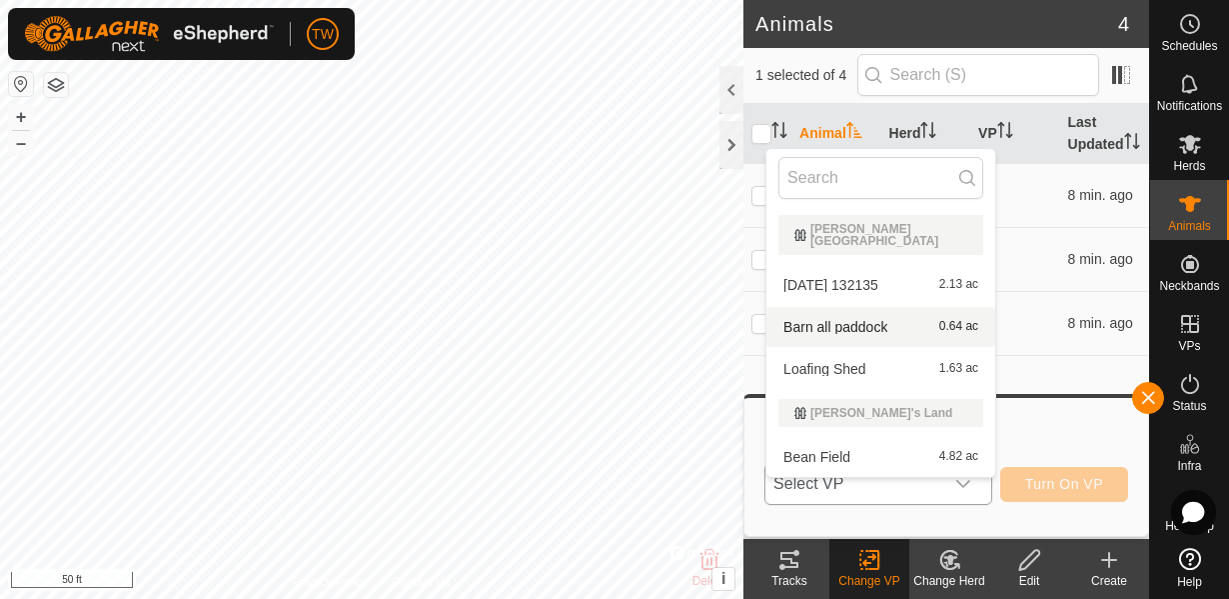
click at [876, 312] on li "Barn all paddock 0.64 ac" at bounding box center [881, 327] width 229 height 40
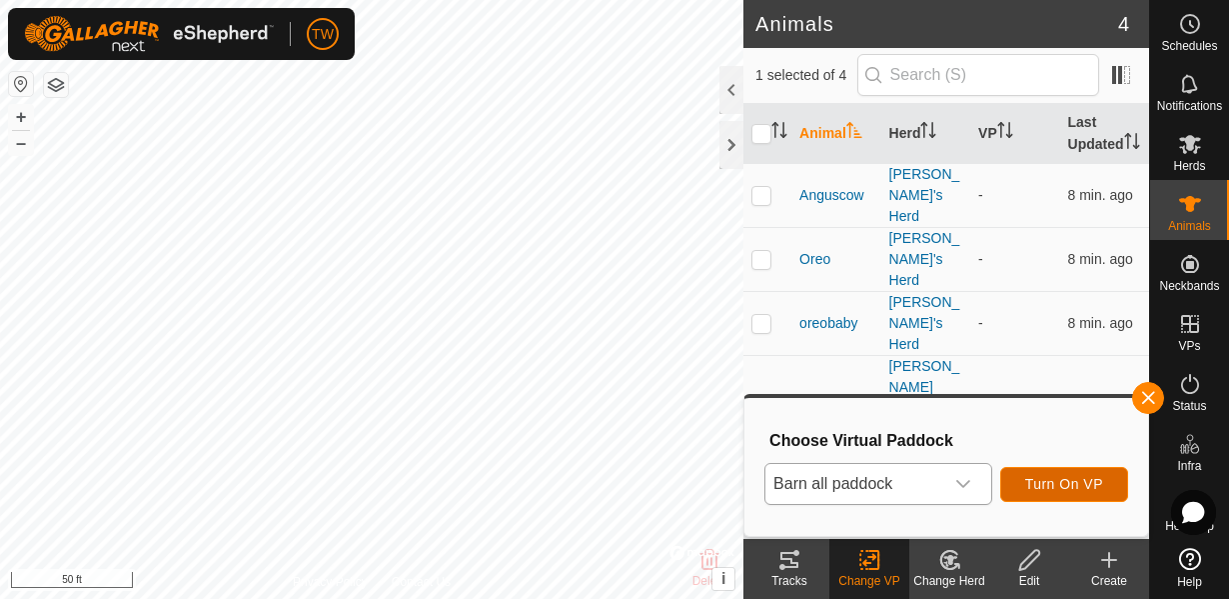
click at [1050, 486] on span "Turn On VP" at bounding box center [1064, 484] width 78 height 16
